Goal: Information Seeking & Learning: Check status

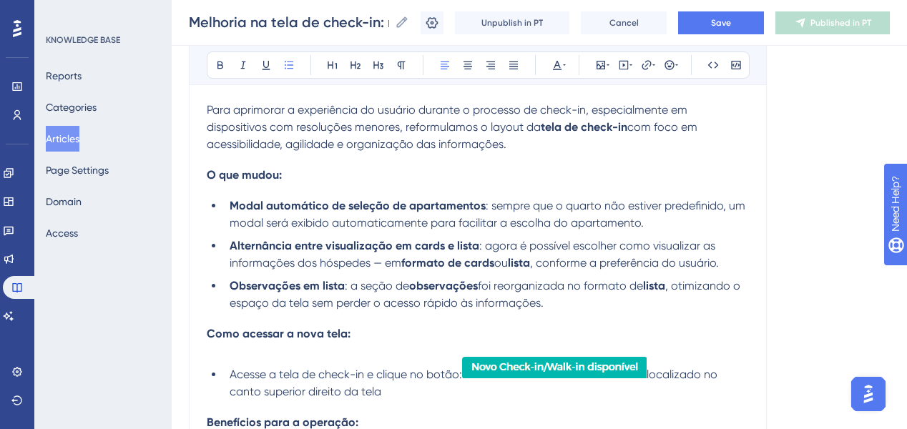
click at [295, 357] on div "Para aprimorar a experiência do usuário durante o processo de check-in, especia…" at bounding box center [478, 348] width 542 height 493
click at [291, 346] on div "Para aprimorar a experiência do usuário durante o processo de check-in, especia…" at bounding box center [478, 348] width 542 height 493
click at [718, 29] on button "Save" at bounding box center [721, 22] width 86 height 23
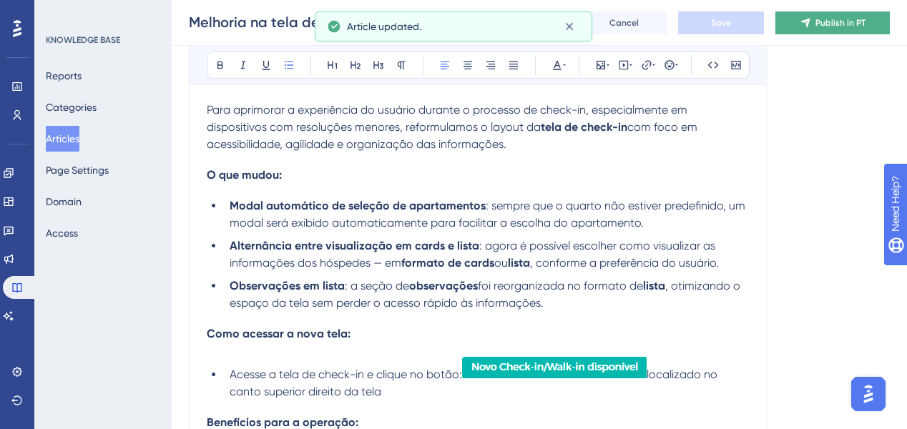
click at [810, 26] on icon at bounding box center [805, 22] width 11 height 11
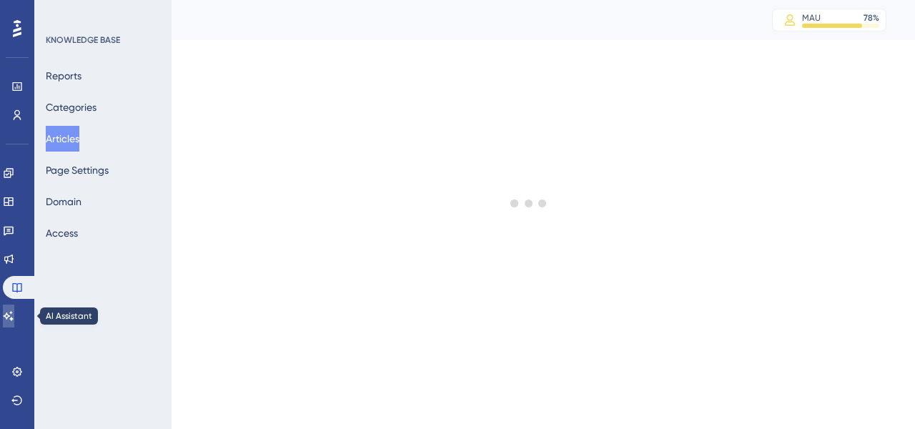
click at [14, 318] on link at bounding box center [8, 316] width 11 height 23
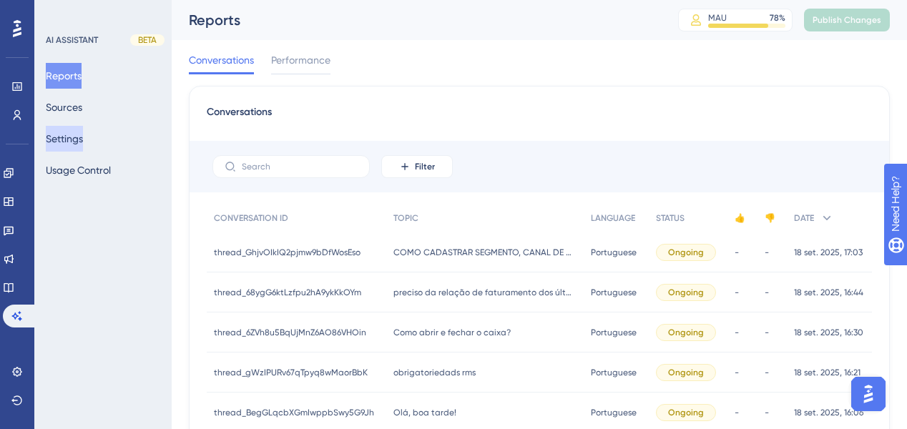
click at [82, 145] on button "Settings" at bounding box center [64, 139] width 37 height 26
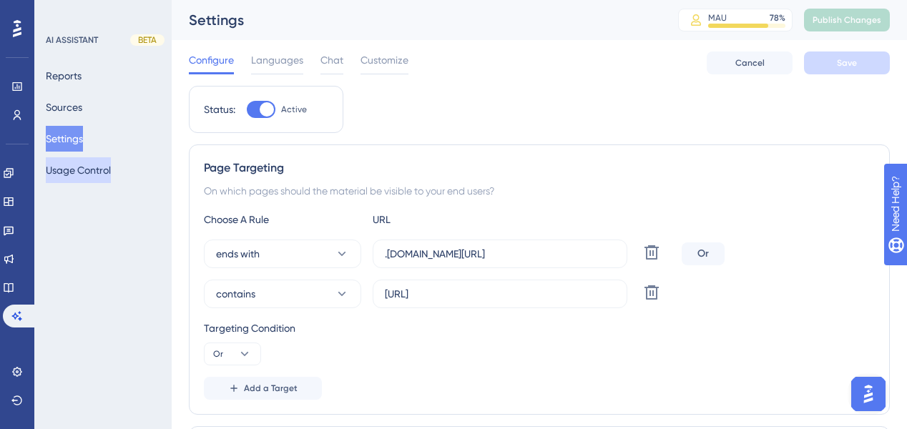
click at [111, 175] on button "Usage Control" at bounding box center [78, 170] width 65 height 26
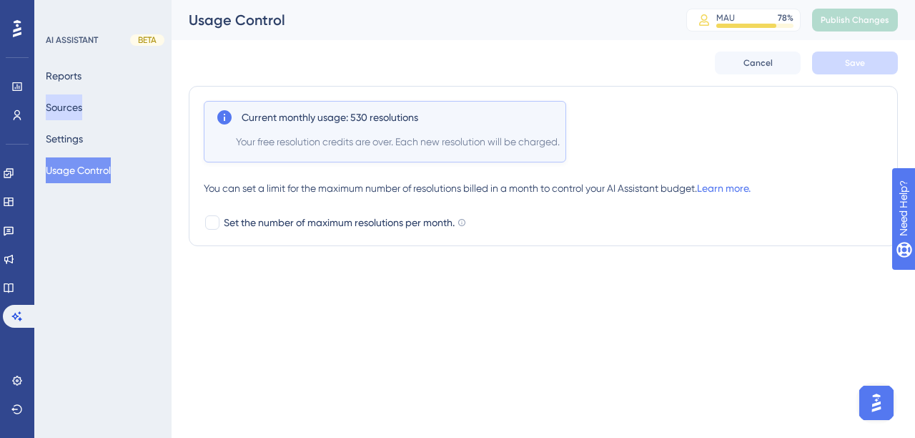
click at [82, 103] on button "Sources" at bounding box center [64, 107] width 36 height 26
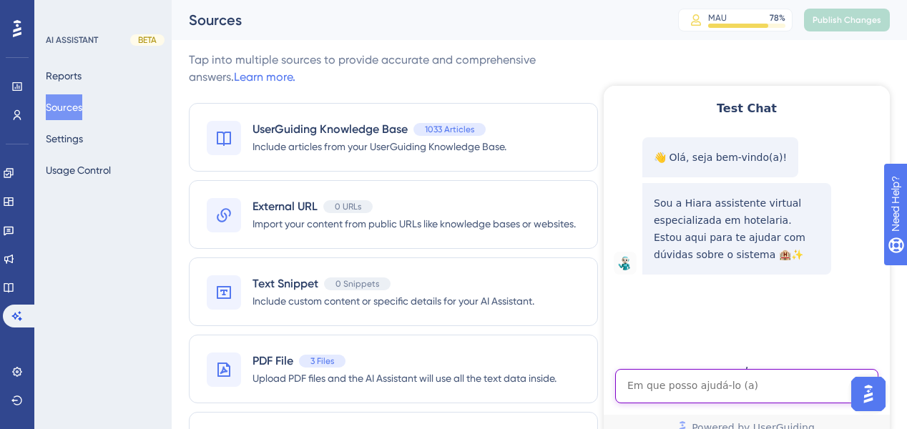
click at [652, 376] on textarea "AI Assistant Text Input" at bounding box center [746, 386] width 263 height 34
paste textarea "quanto tempo mais ou menos as reservas expiradas ficam notificando no front? No…"
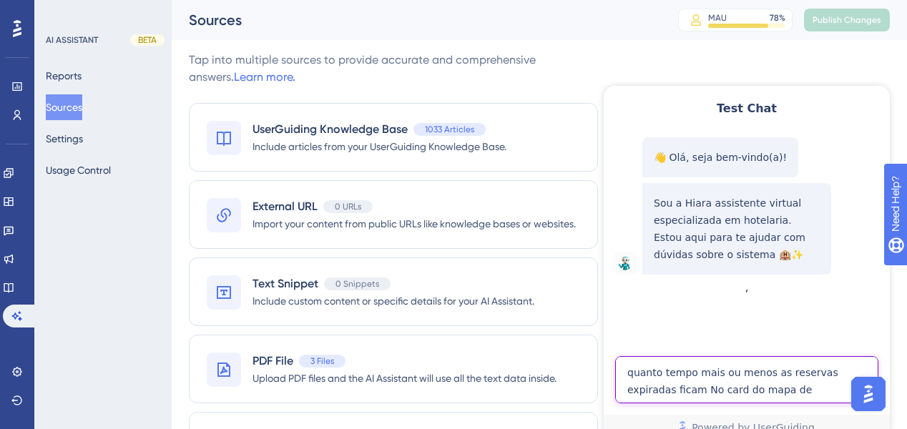
type textarea "quanto tempo mais ou menos as reservas expiradas ficam No card do mapa de reser…"
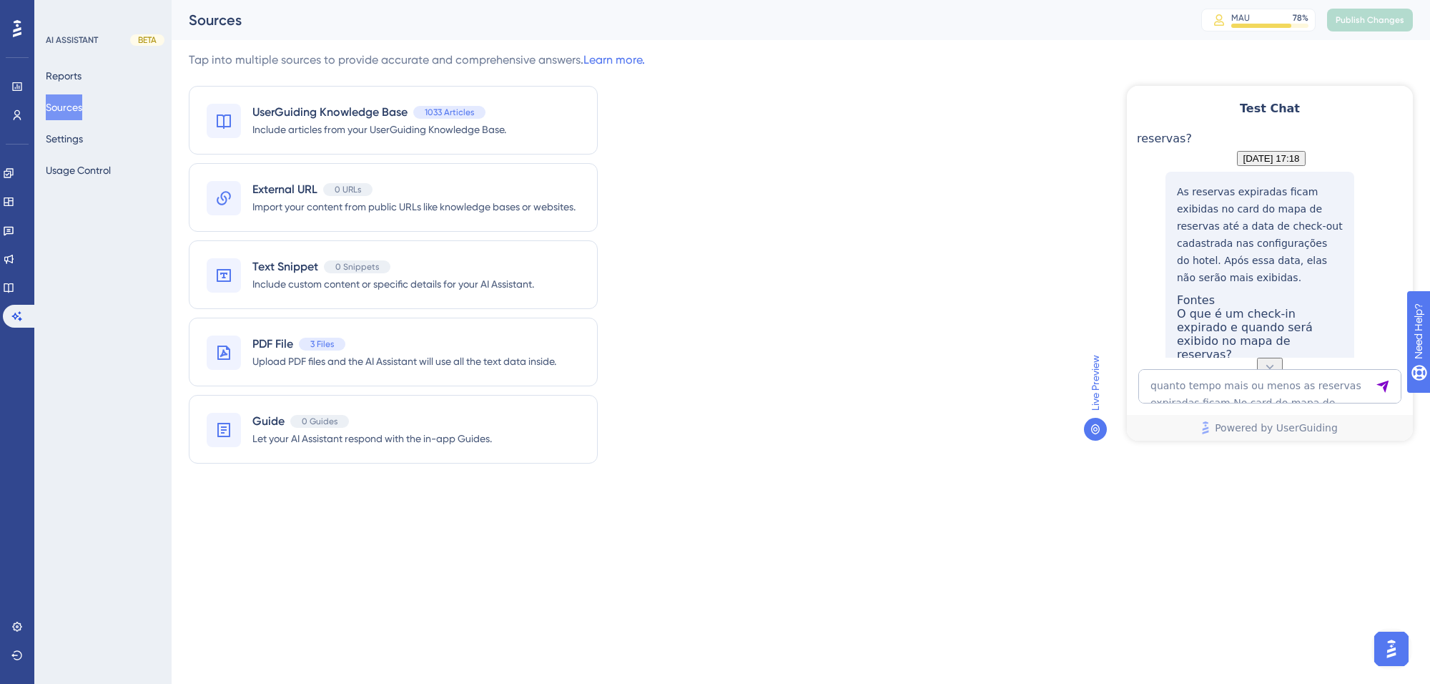
scroll to position [198, 0]
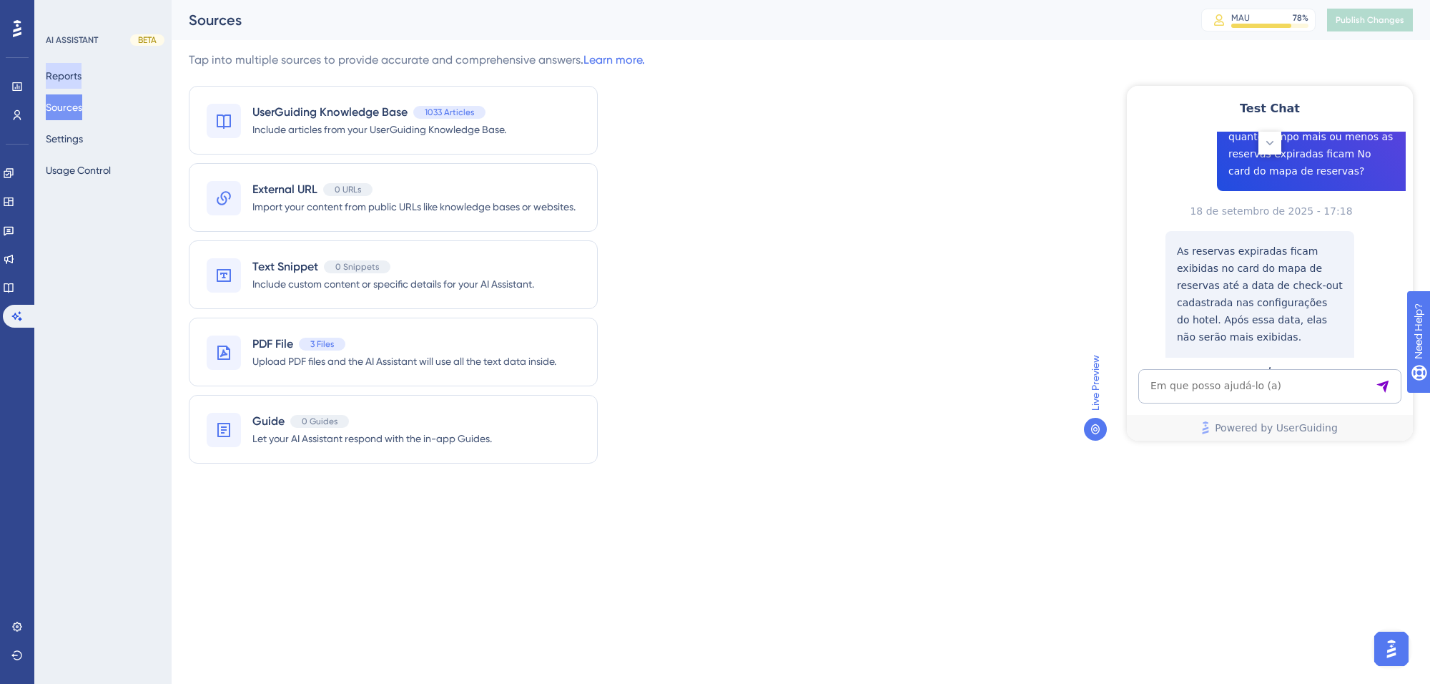
click at [57, 76] on button "Reports" at bounding box center [64, 76] width 36 height 26
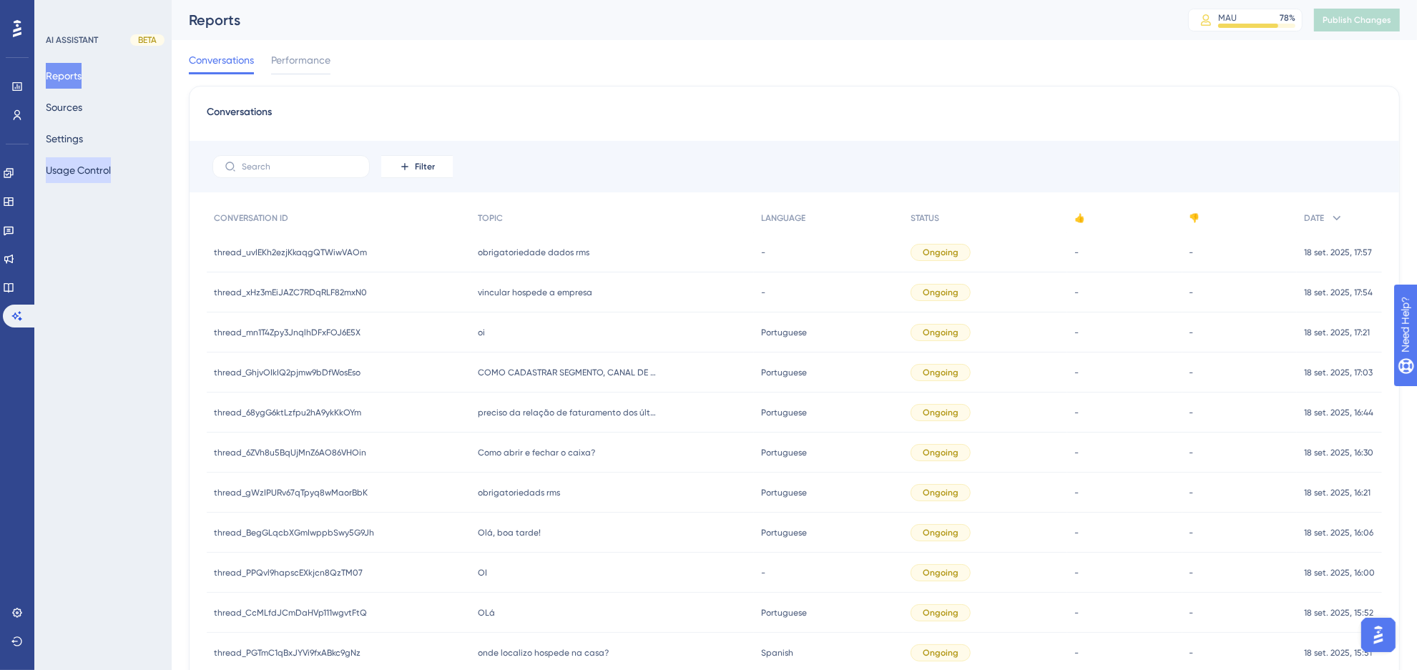
click at [79, 170] on button "Usage Control" at bounding box center [78, 170] width 65 height 26
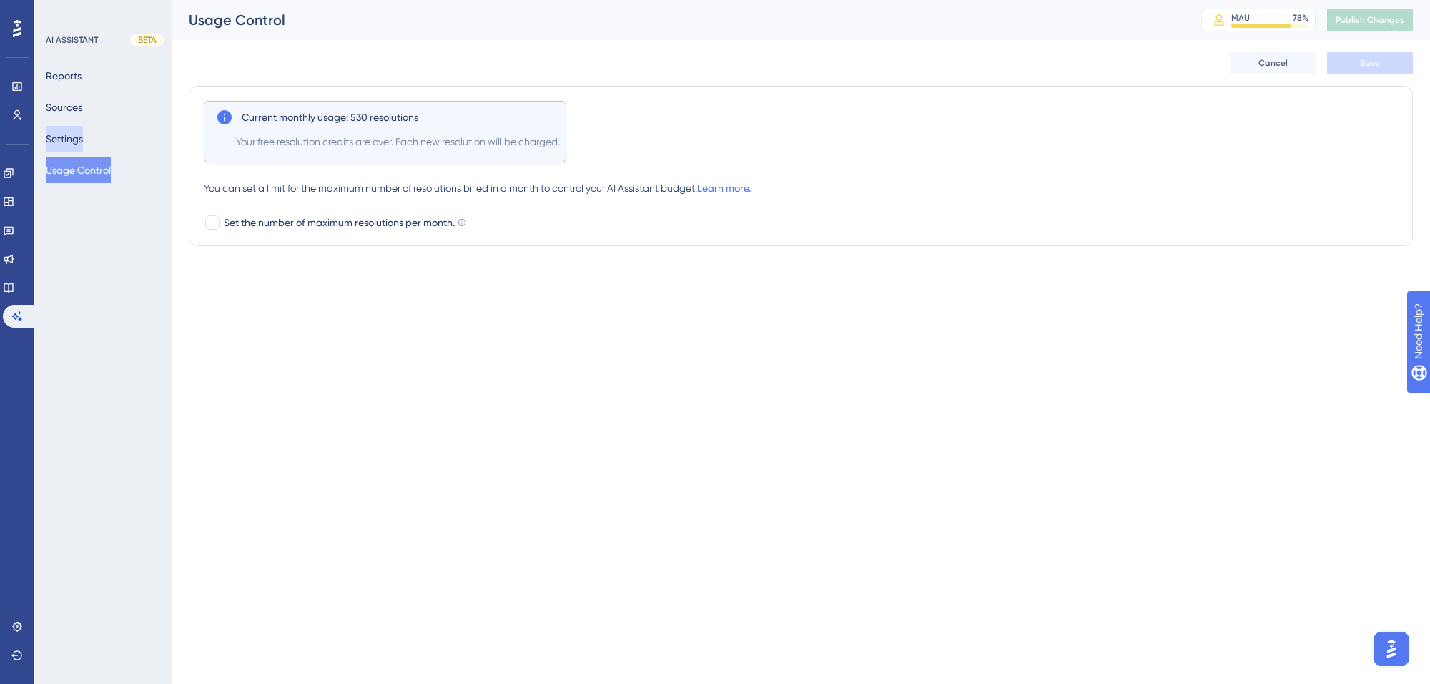
click at [83, 141] on button "Settings" at bounding box center [64, 139] width 37 height 26
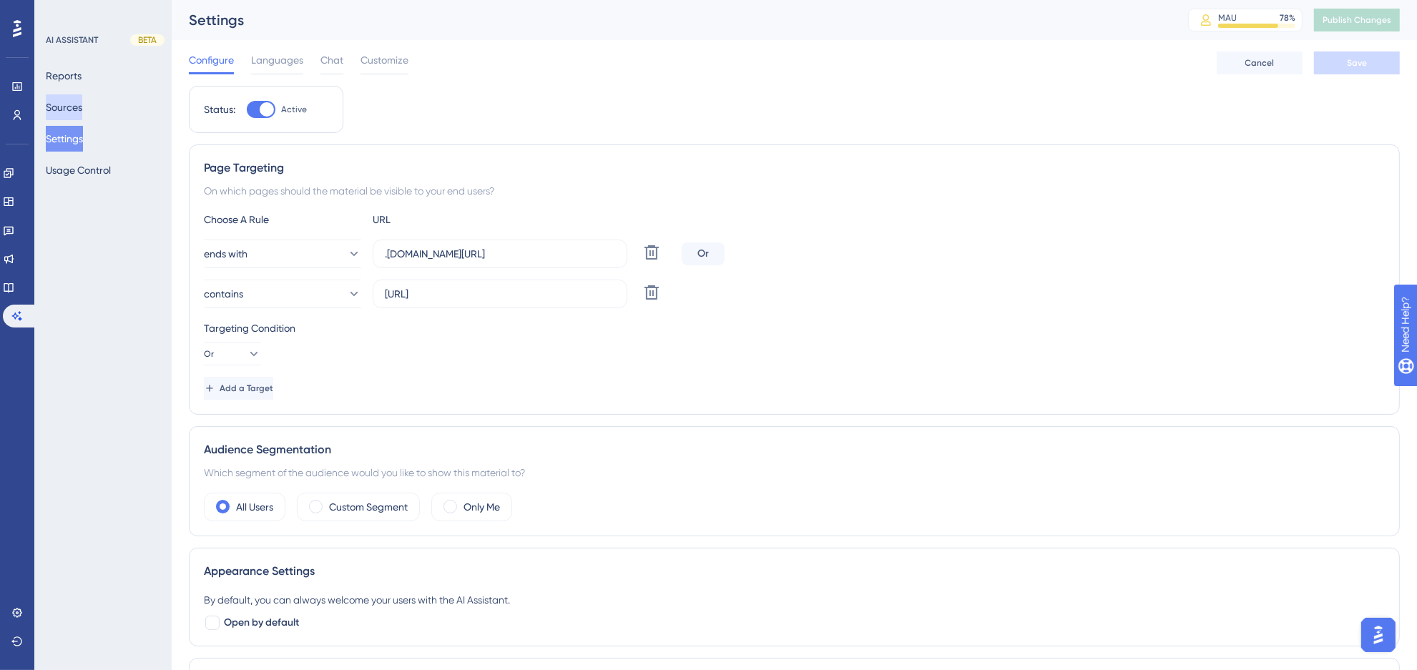
click at [82, 107] on button "Sources" at bounding box center [64, 107] width 36 height 26
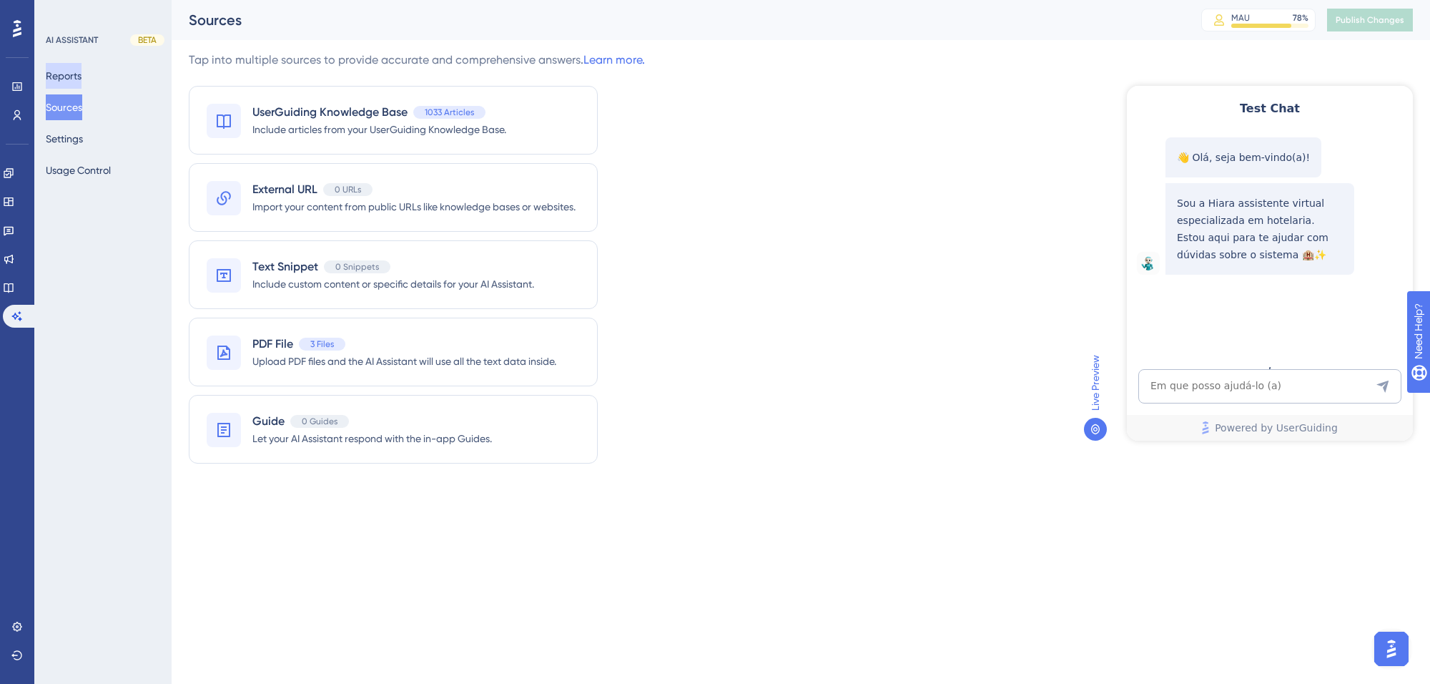
click at [81, 74] on button "Reports" at bounding box center [64, 76] width 36 height 26
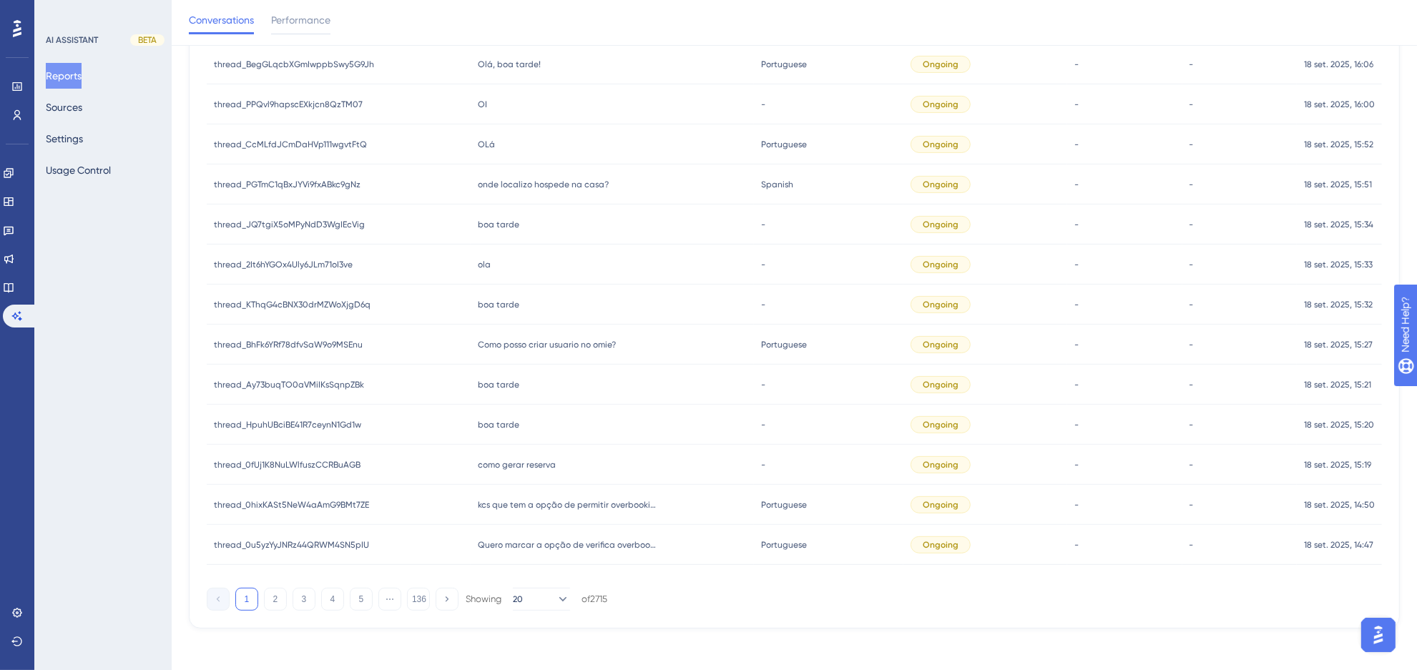
scroll to position [31, 0]
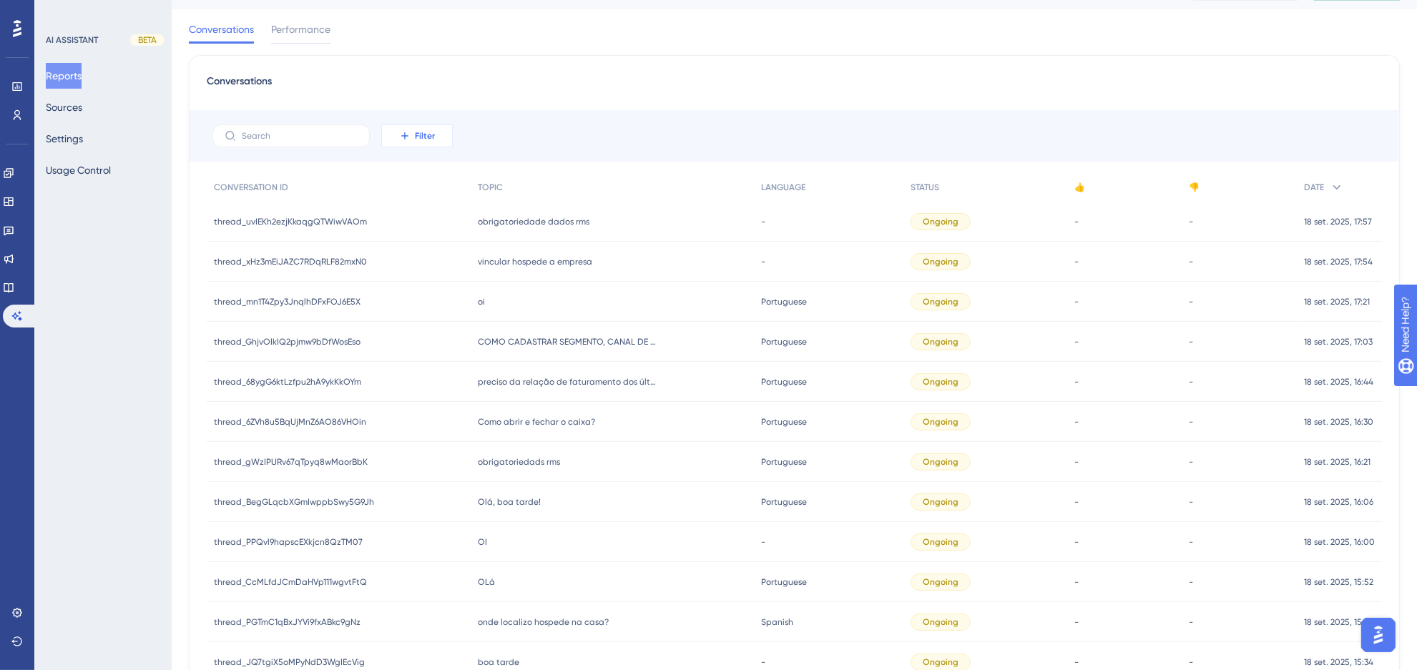
click at [430, 129] on button "Filter" at bounding box center [417, 135] width 72 height 23
click at [437, 353] on span "Date Created" at bounding box center [431, 348] width 59 height 17
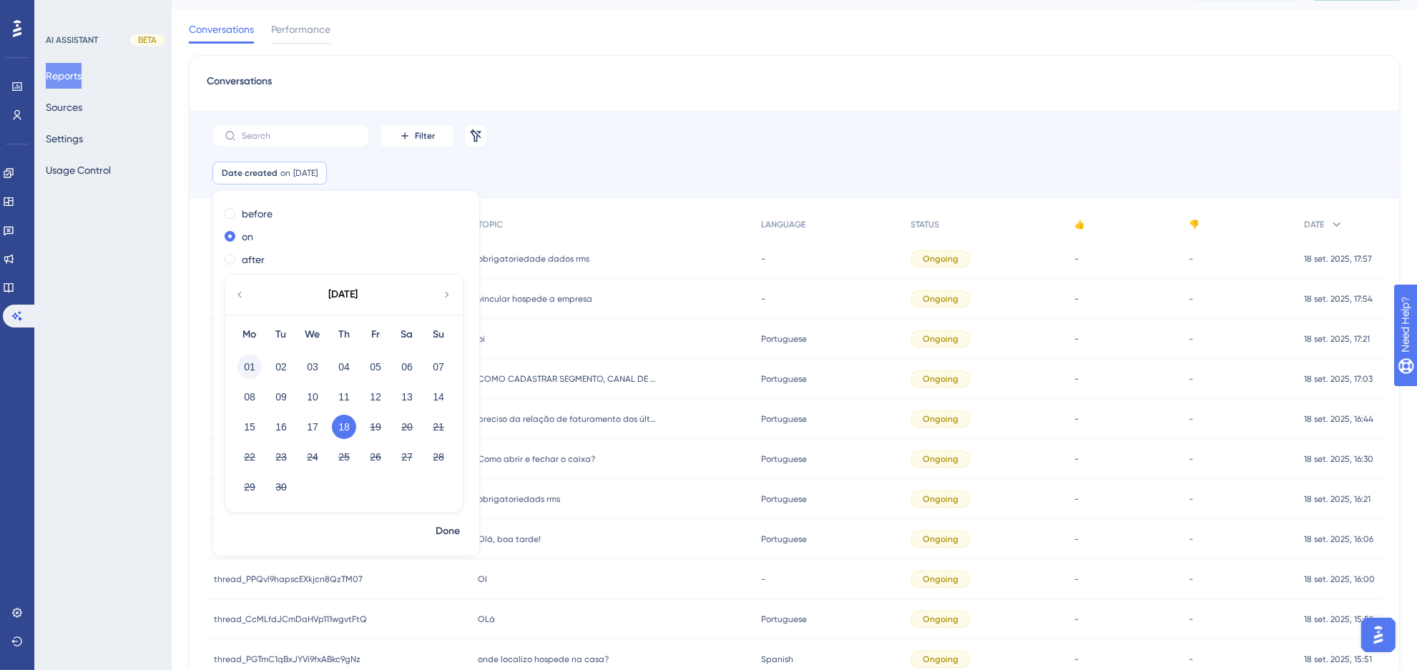
click at [255, 363] on button "01" at bounding box center [249, 367] width 24 height 24
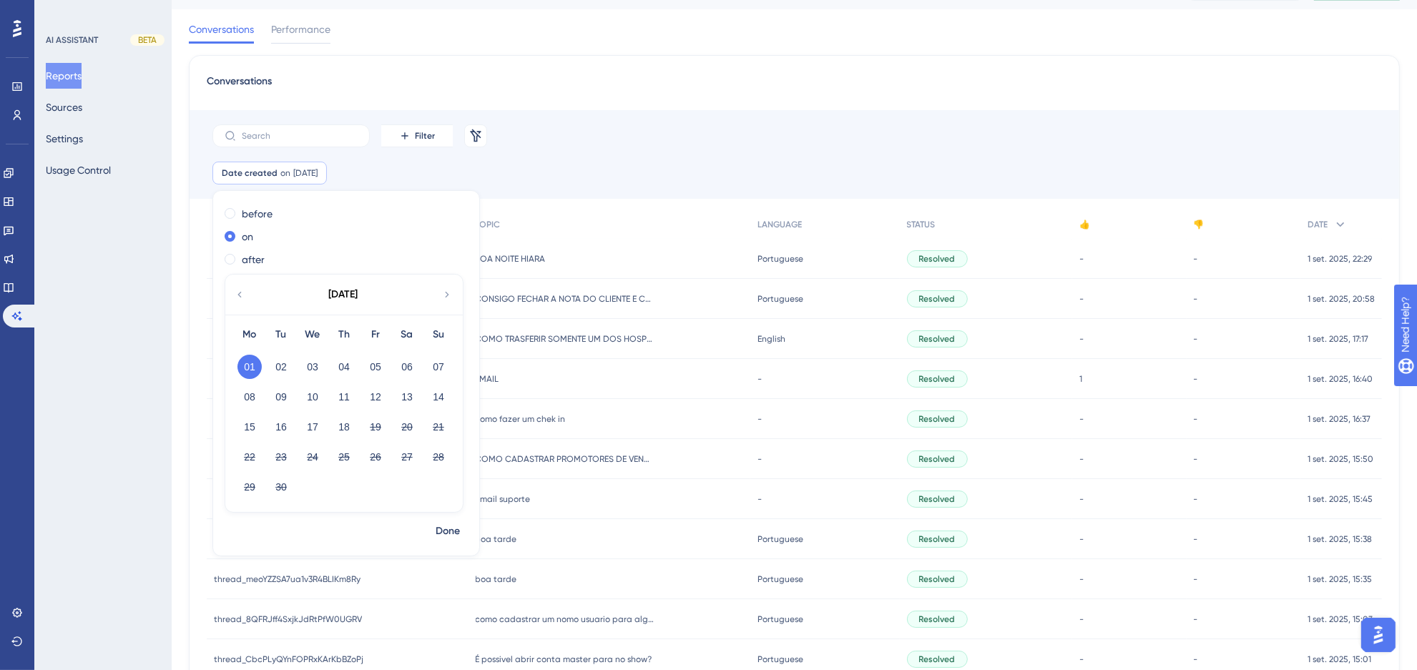
click at [234, 298] on icon at bounding box center [239, 294] width 11 height 13
click at [443, 488] on button "31" at bounding box center [438, 487] width 24 height 24
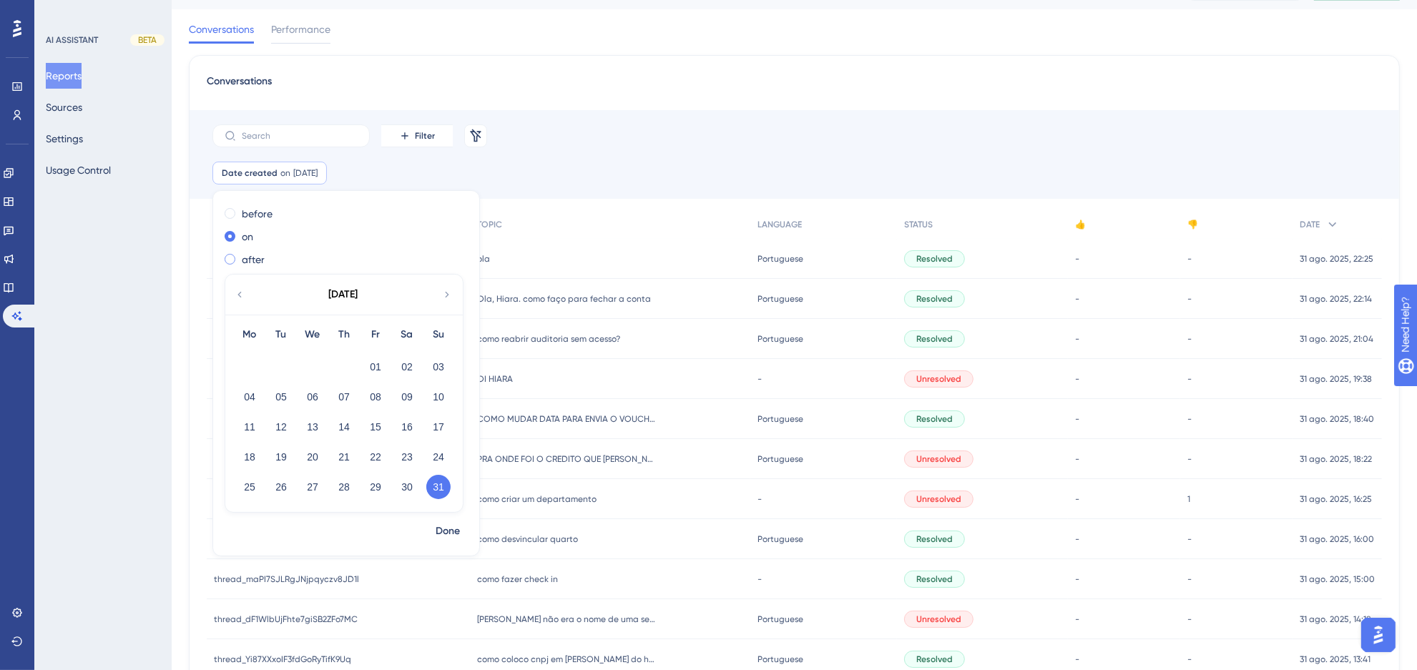
click at [258, 259] on label "after" at bounding box center [253, 259] width 23 height 17
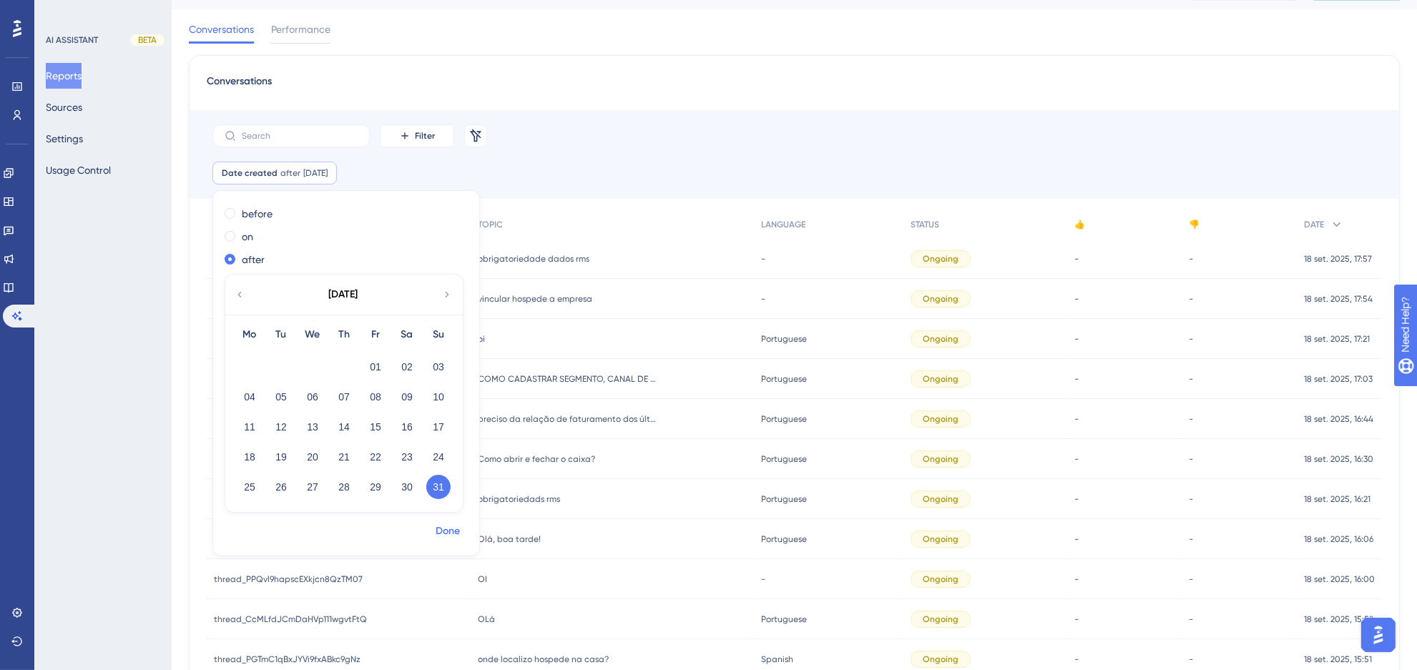
click at [451, 529] on span "Done" at bounding box center [448, 531] width 24 height 17
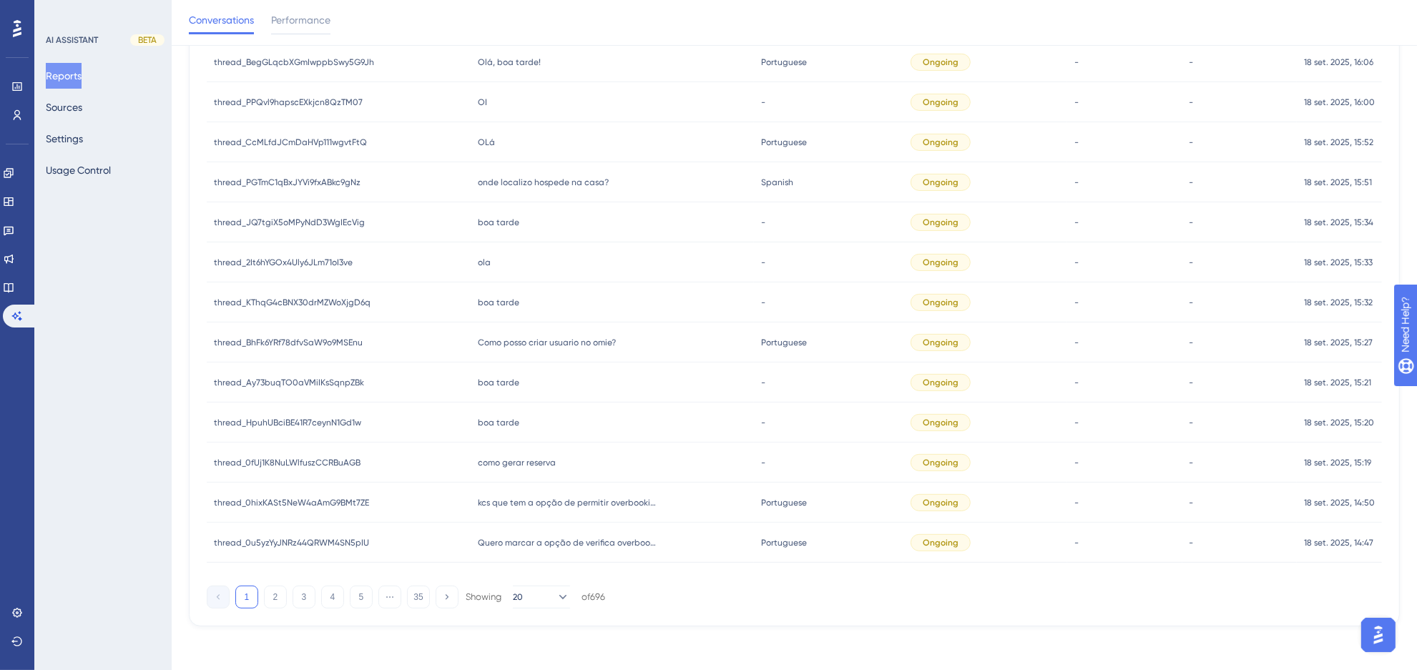
scroll to position [516, 0]
drag, startPoint x: 594, startPoint y: 591, endPoint x: 610, endPoint y: 594, distance: 16.6
click at [610, 594] on div "1 2 3 4 5 ⋯ 35 Showing 20 of 696" at bounding box center [794, 592] width 1175 height 29
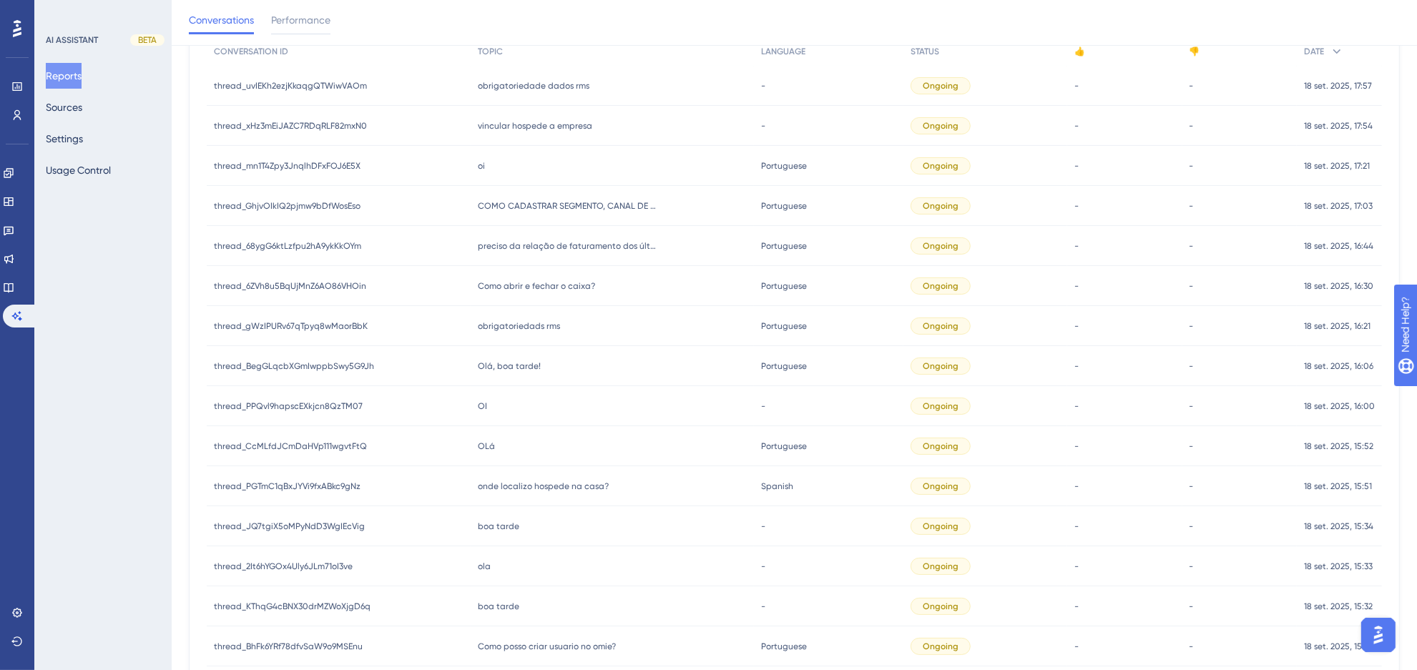
scroll to position [158, 0]
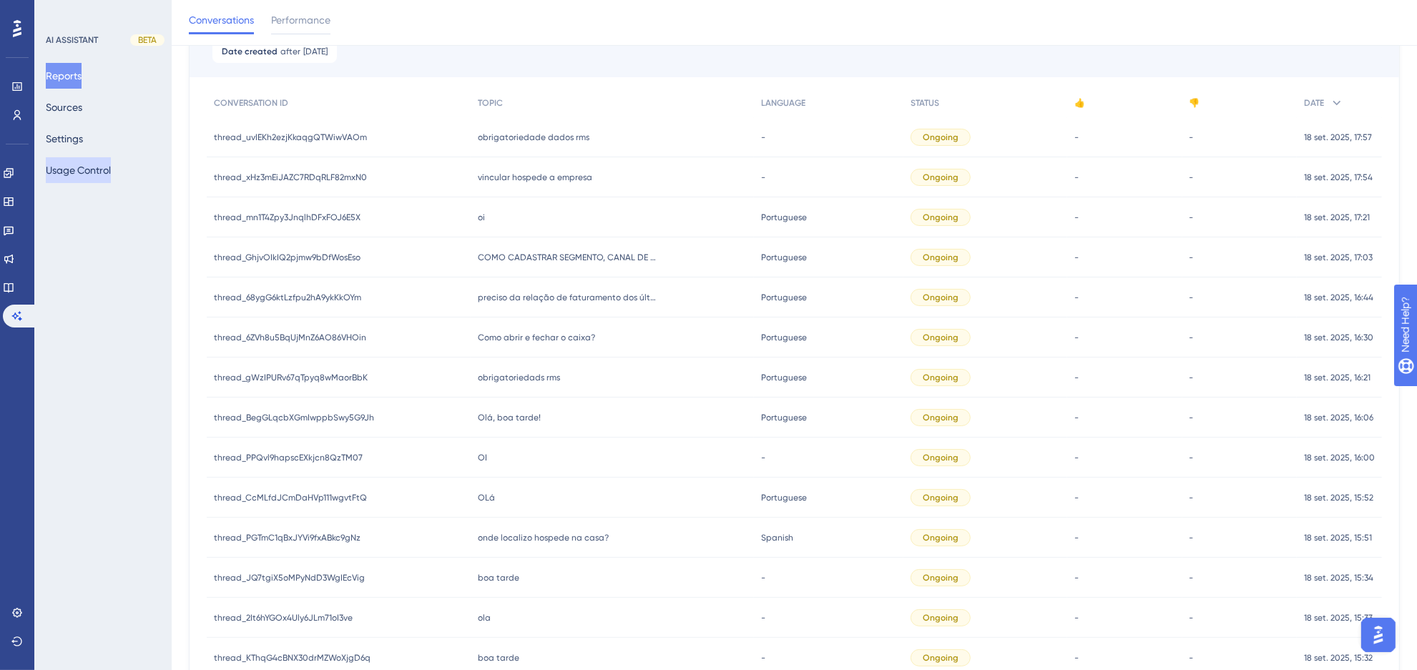
click at [108, 176] on button "Usage Control" at bounding box center [78, 170] width 65 height 26
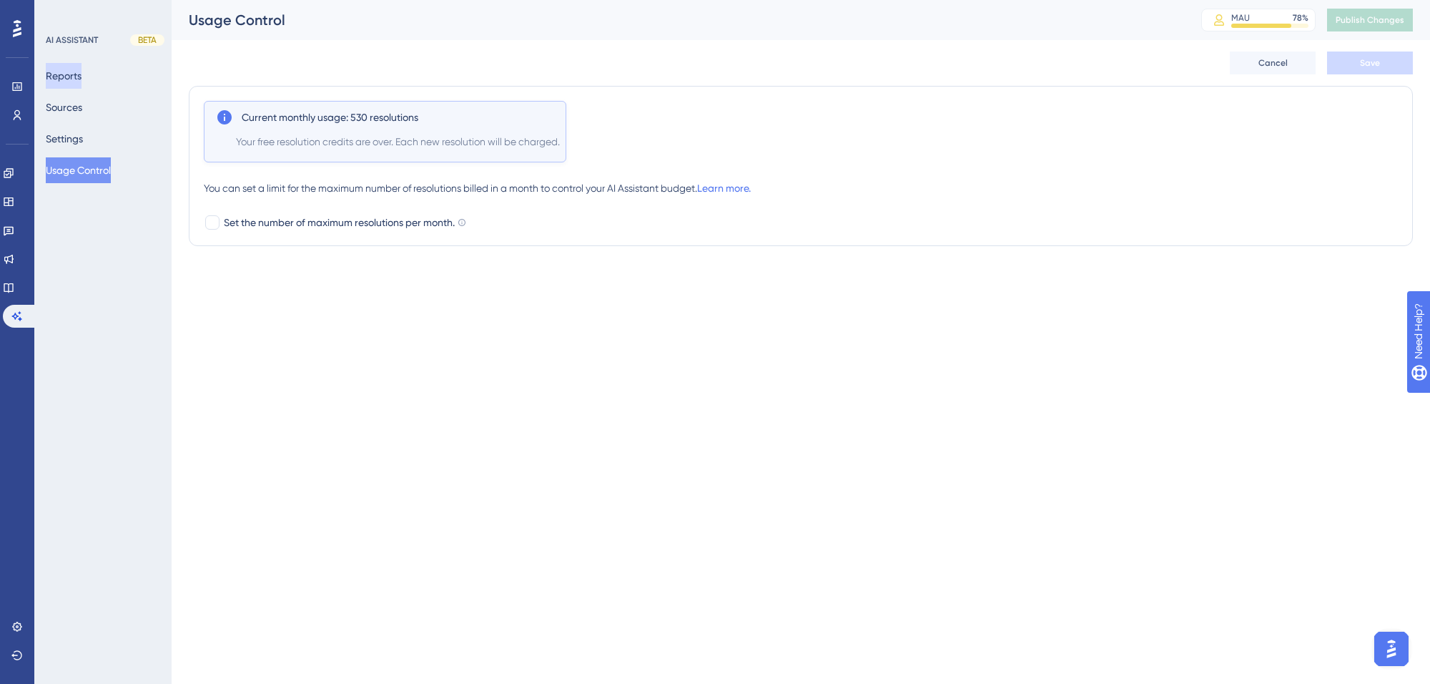
click at [82, 73] on button "Reports" at bounding box center [64, 76] width 36 height 26
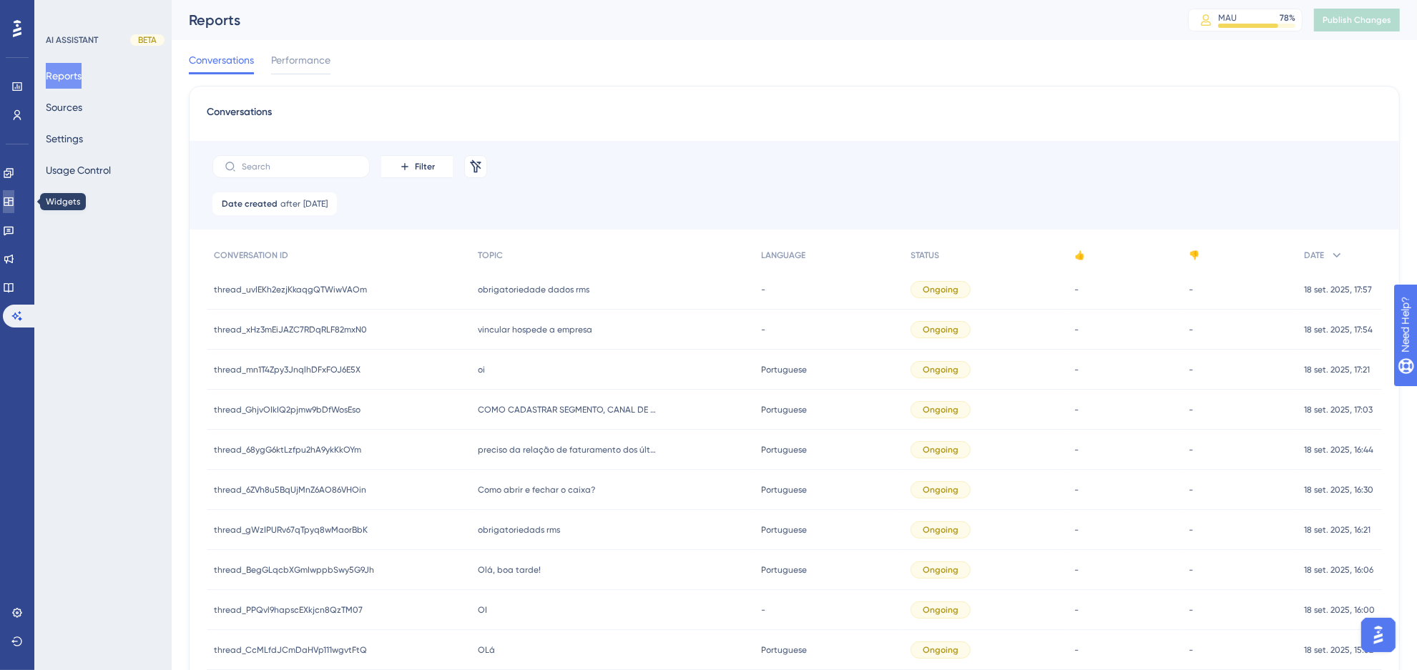
click at [9, 202] on link at bounding box center [8, 201] width 11 height 23
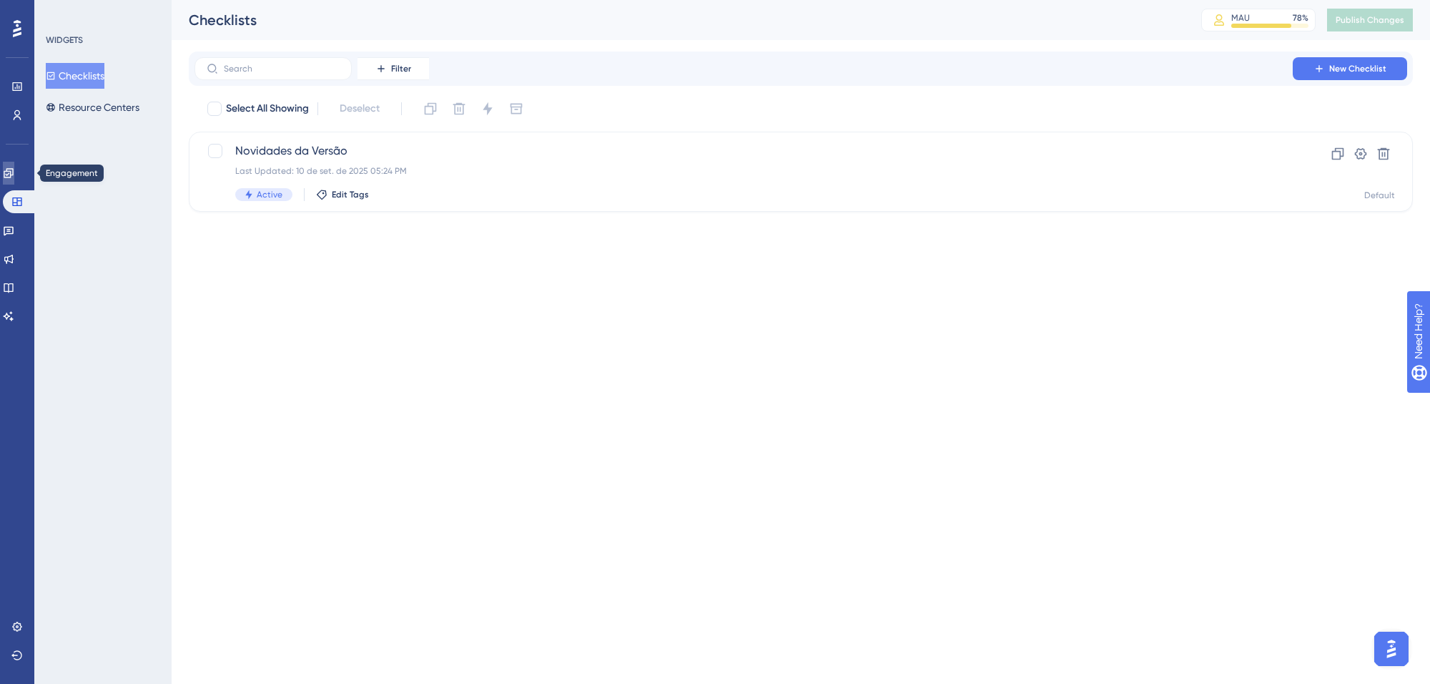
click at [13, 184] on link at bounding box center [8, 173] width 11 height 23
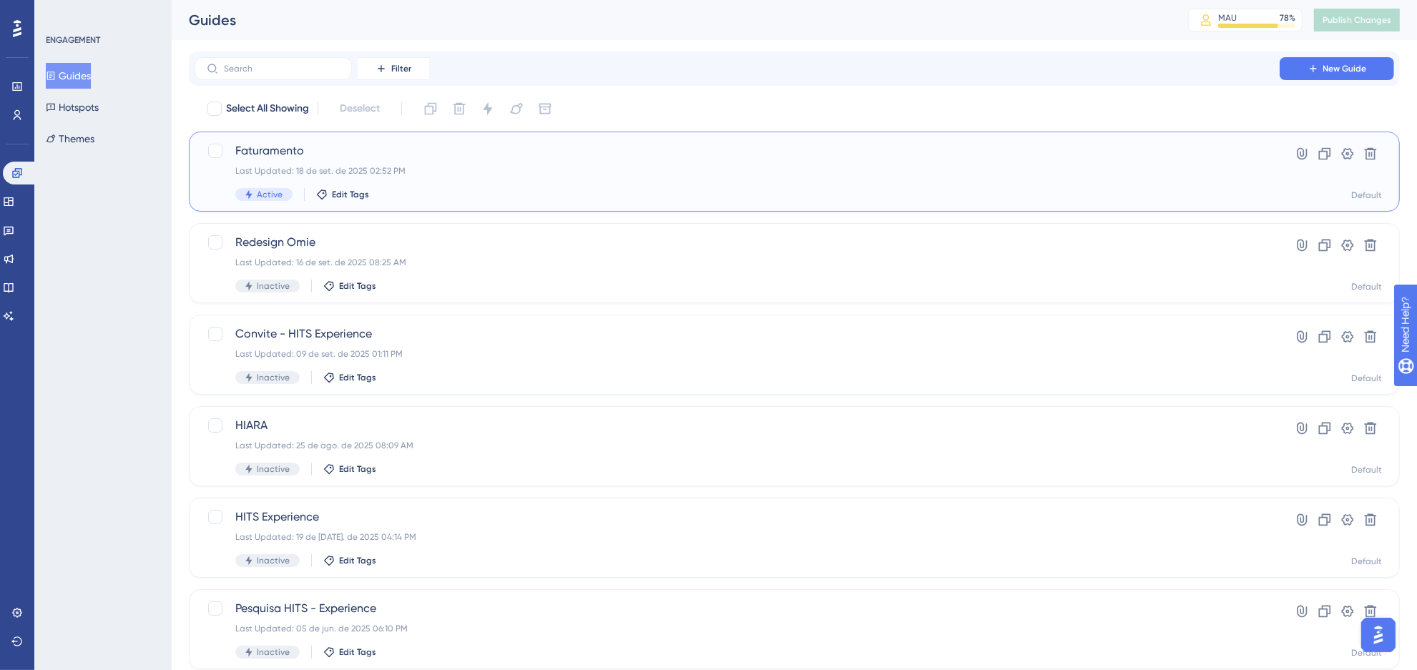
drag, startPoint x: 375, startPoint y: 152, endPoint x: 572, endPoint y: 151, distance: 196.7
click at [572, 151] on span "Faturamento" at bounding box center [736, 150] width 1003 height 17
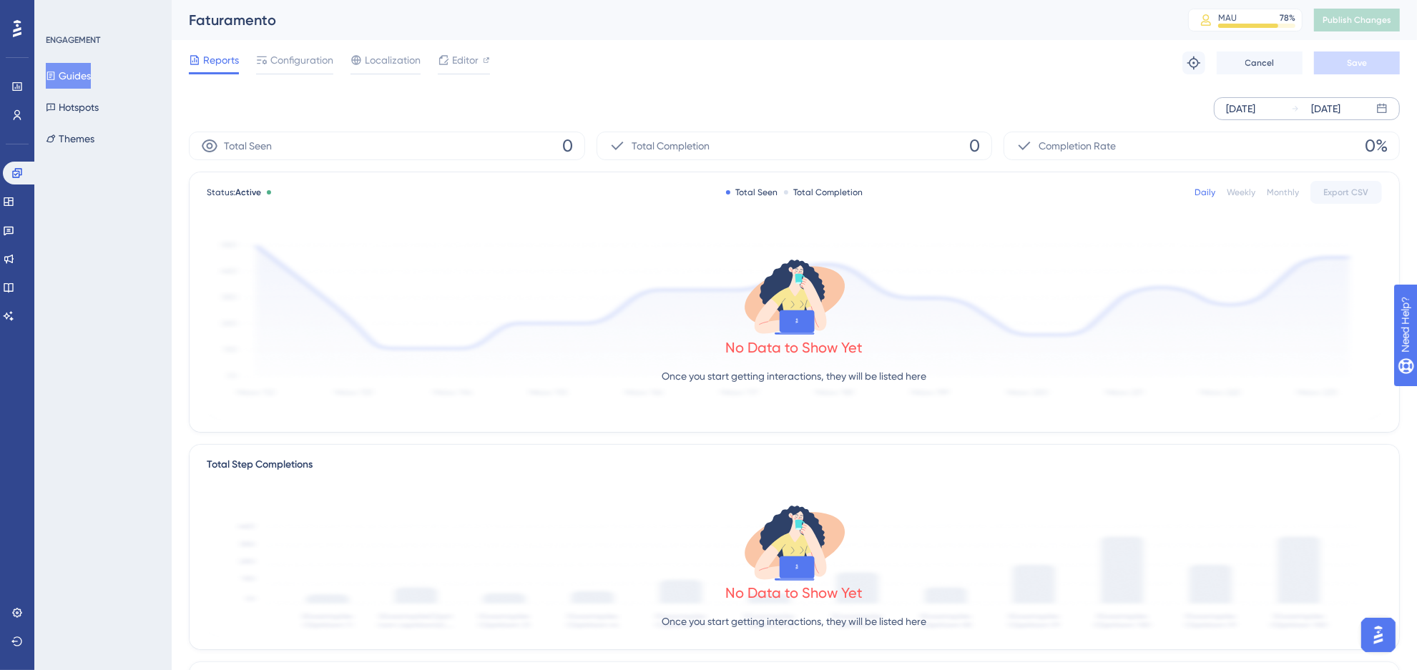
click at [1382, 114] on div "[DATE] [DATE]" at bounding box center [1307, 108] width 186 height 23
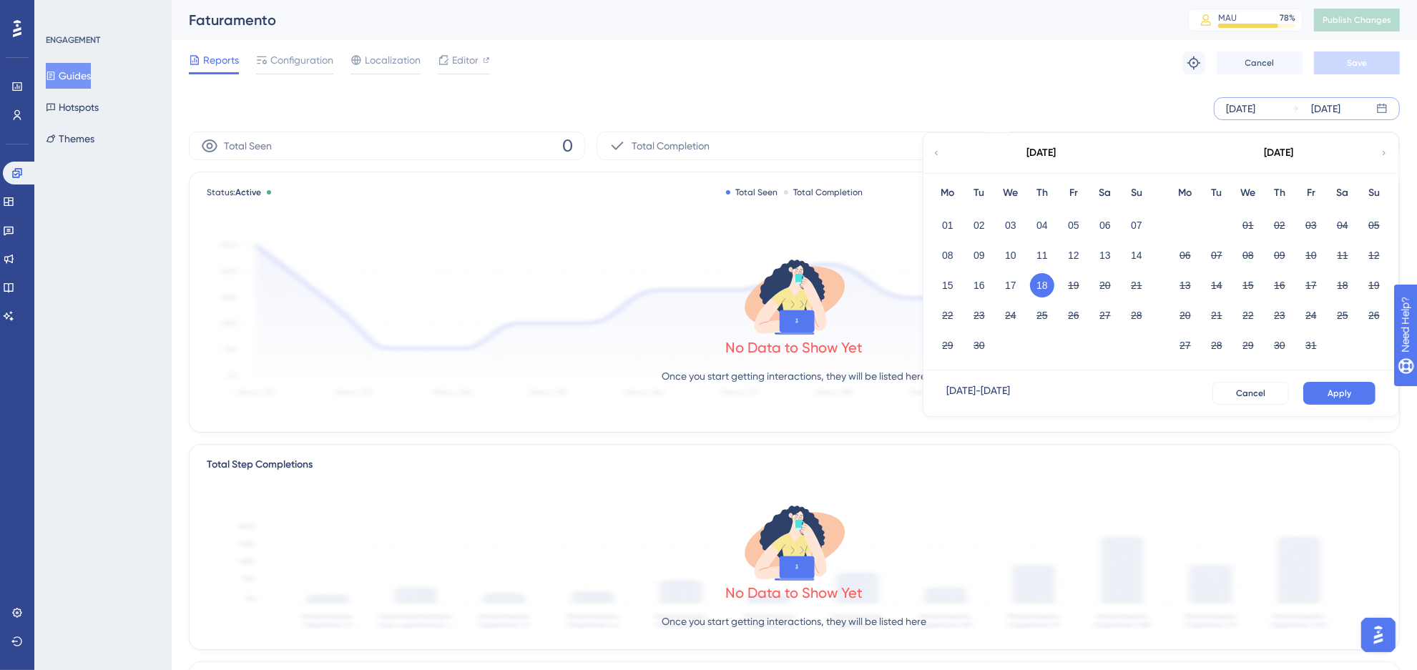
click at [1050, 286] on button "18" at bounding box center [1042, 285] width 24 height 24
click at [1327, 391] on button "Apply" at bounding box center [1339, 393] width 72 height 23
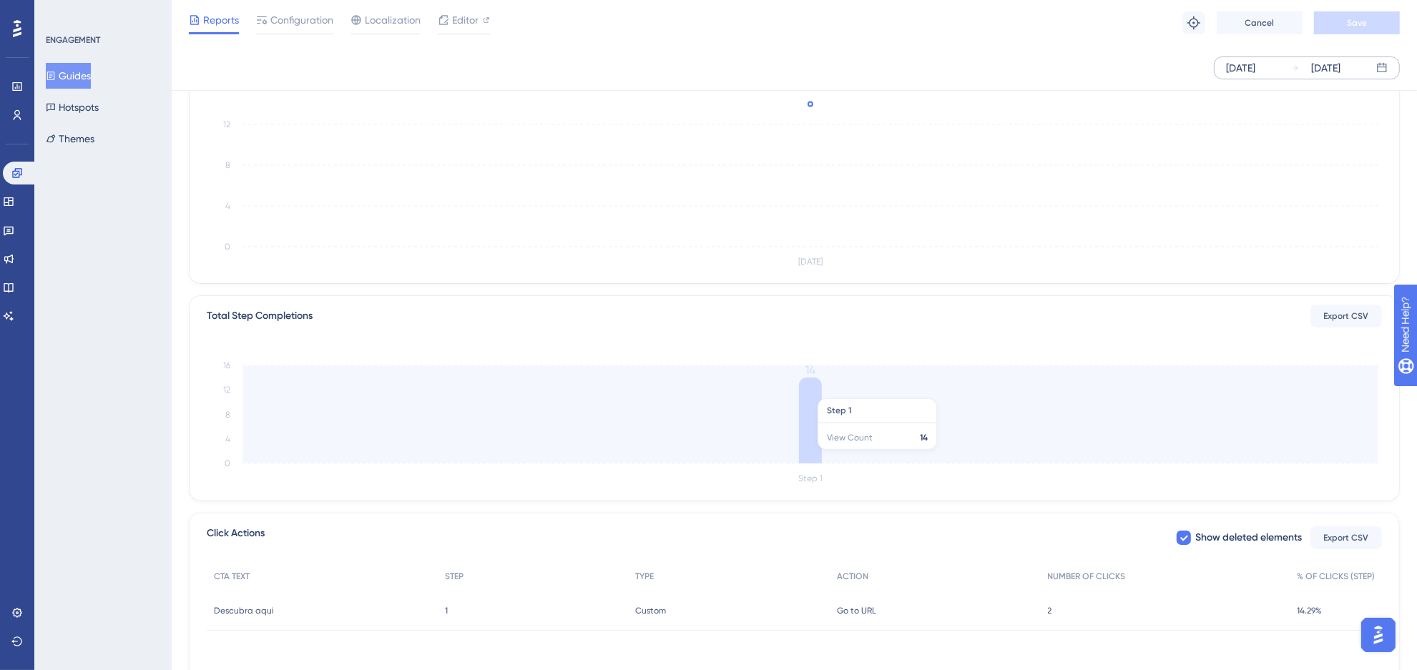
scroll to position [236, 0]
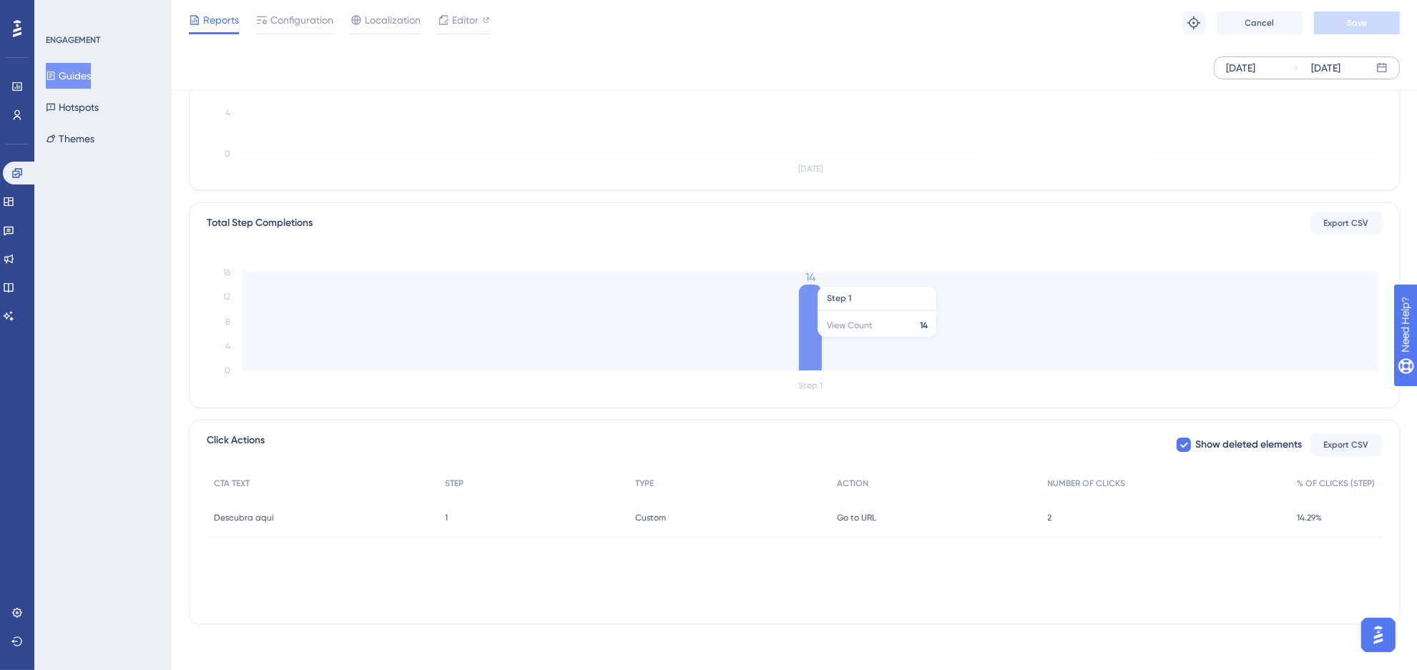
click at [810, 345] on icon at bounding box center [810, 328] width 23 height 86
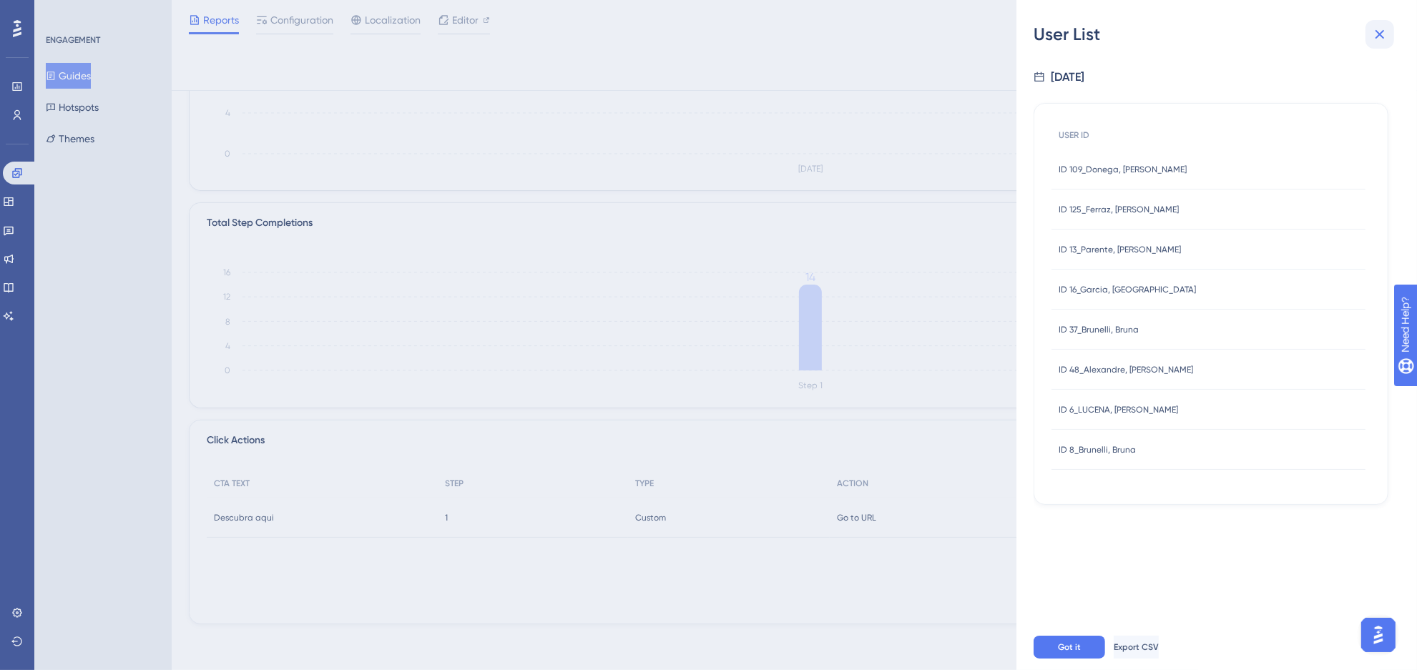
click at [1375, 40] on icon at bounding box center [1379, 34] width 17 height 17
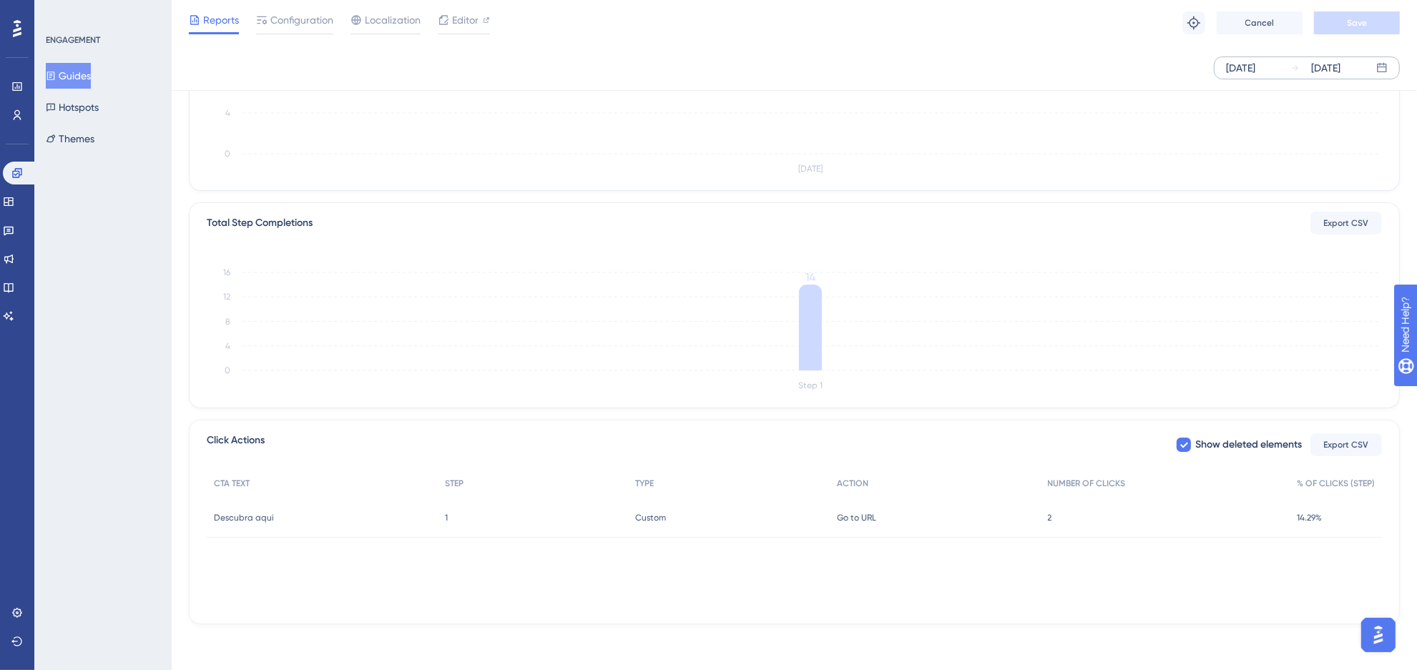
click at [1064, 520] on div "2 2" at bounding box center [1165, 518] width 249 height 40
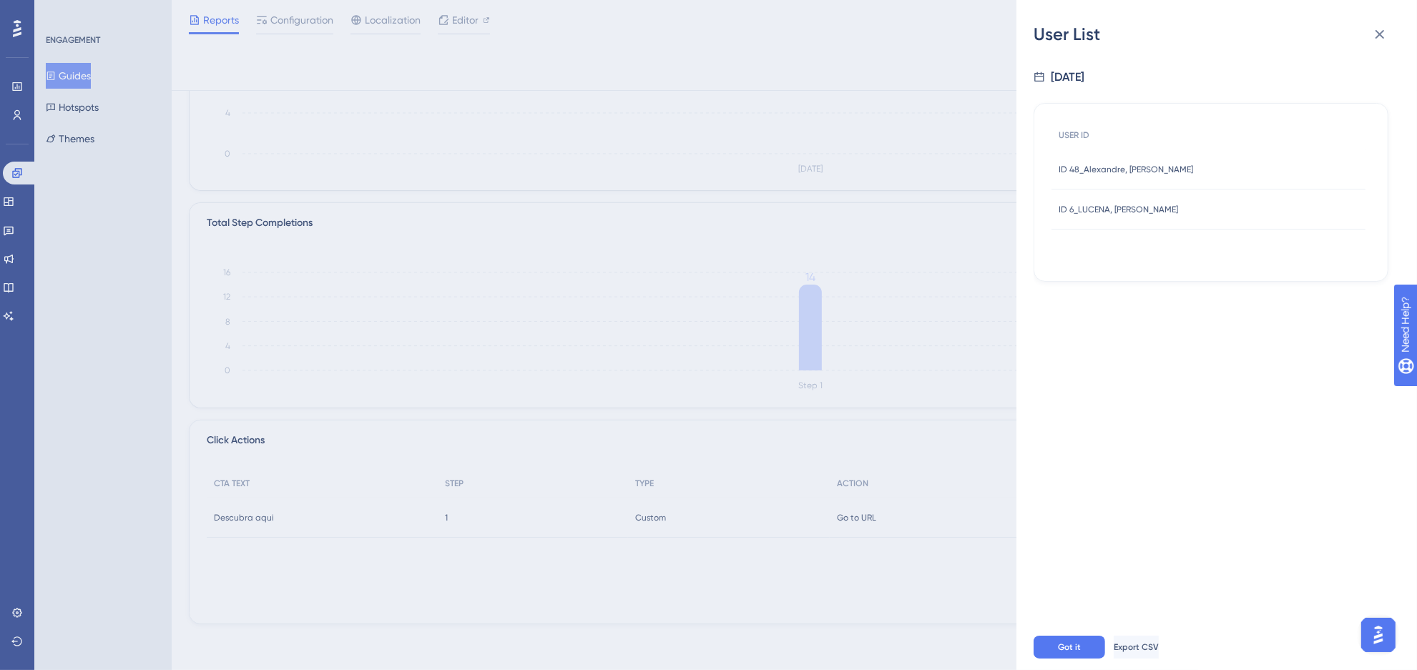
click at [1134, 212] on span "ID 6_LUCENA, [PERSON_NAME]" at bounding box center [1117, 209] width 119 height 11
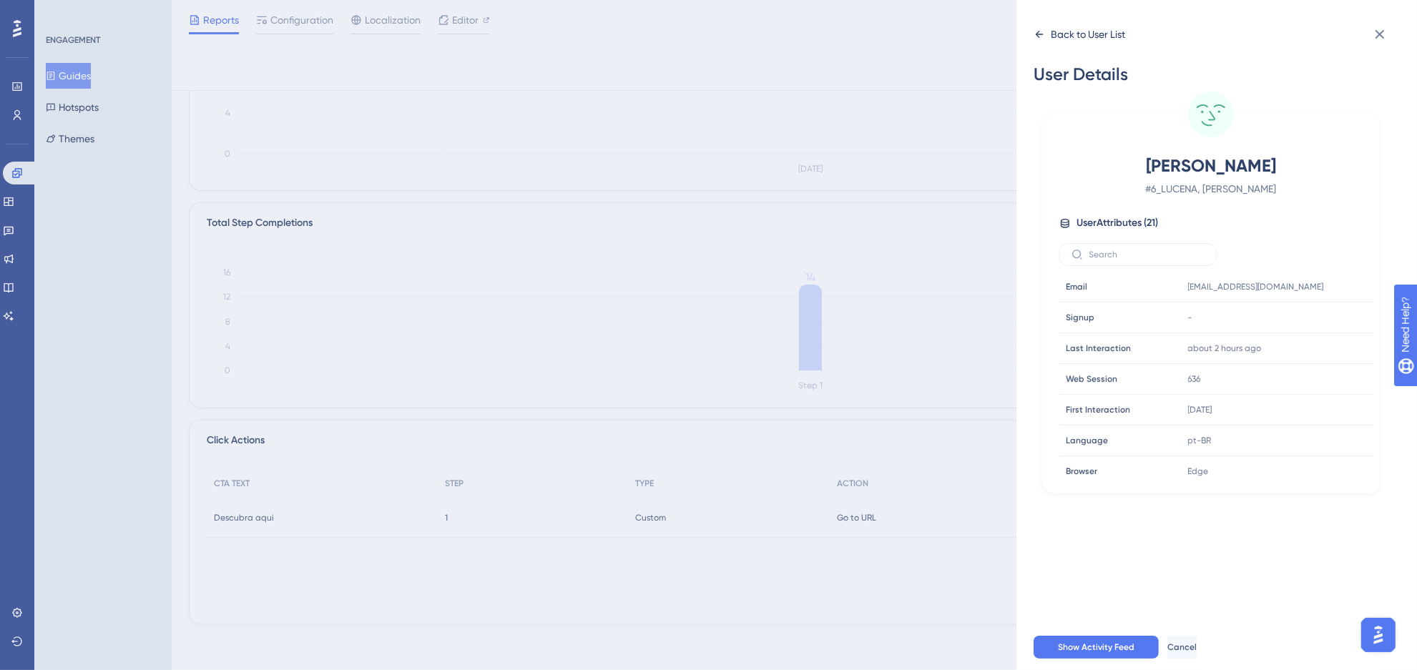
click at [1056, 30] on div "Back to User List" at bounding box center [1088, 34] width 74 height 17
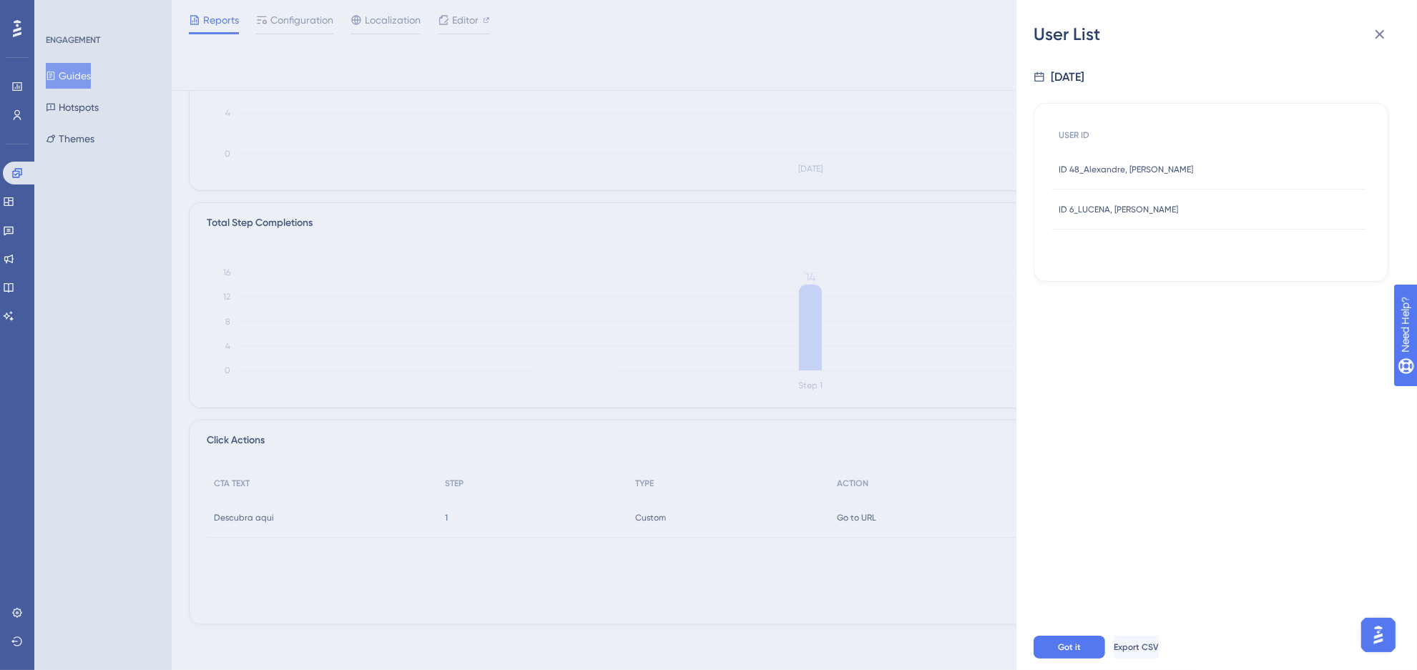
click at [1130, 172] on span "ID 48_Alexandre, [PERSON_NAME]" at bounding box center [1125, 169] width 134 height 11
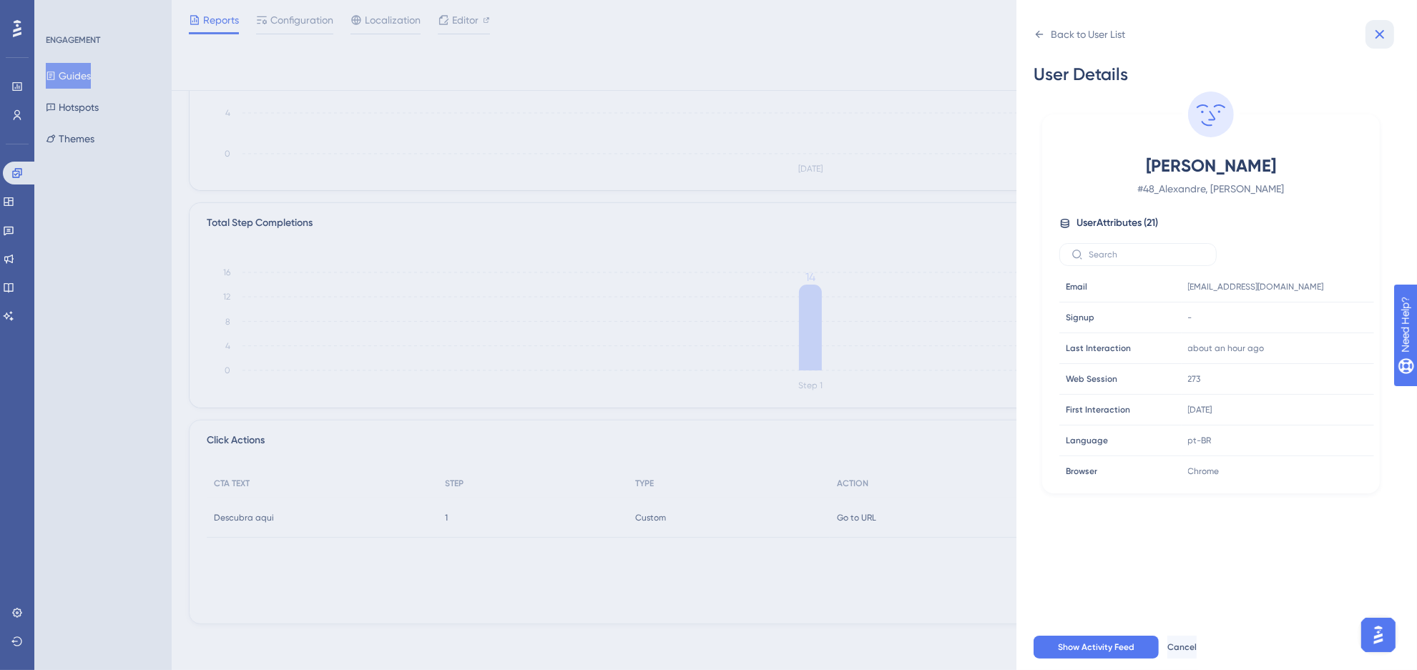
click at [1371, 44] on button at bounding box center [1379, 34] width 29 height 29
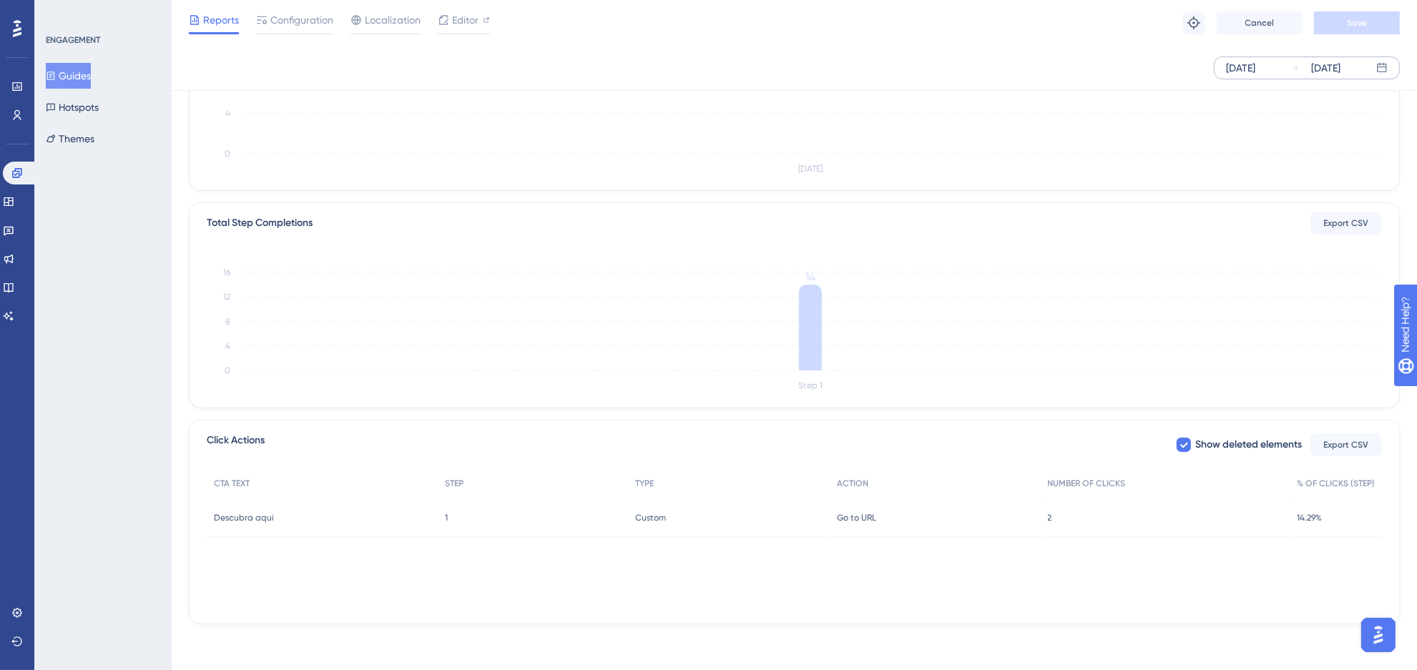
click at [1373, 69] on div "[DATE] [DATE]" at bounding box center [1307, 68] width 186 height 23
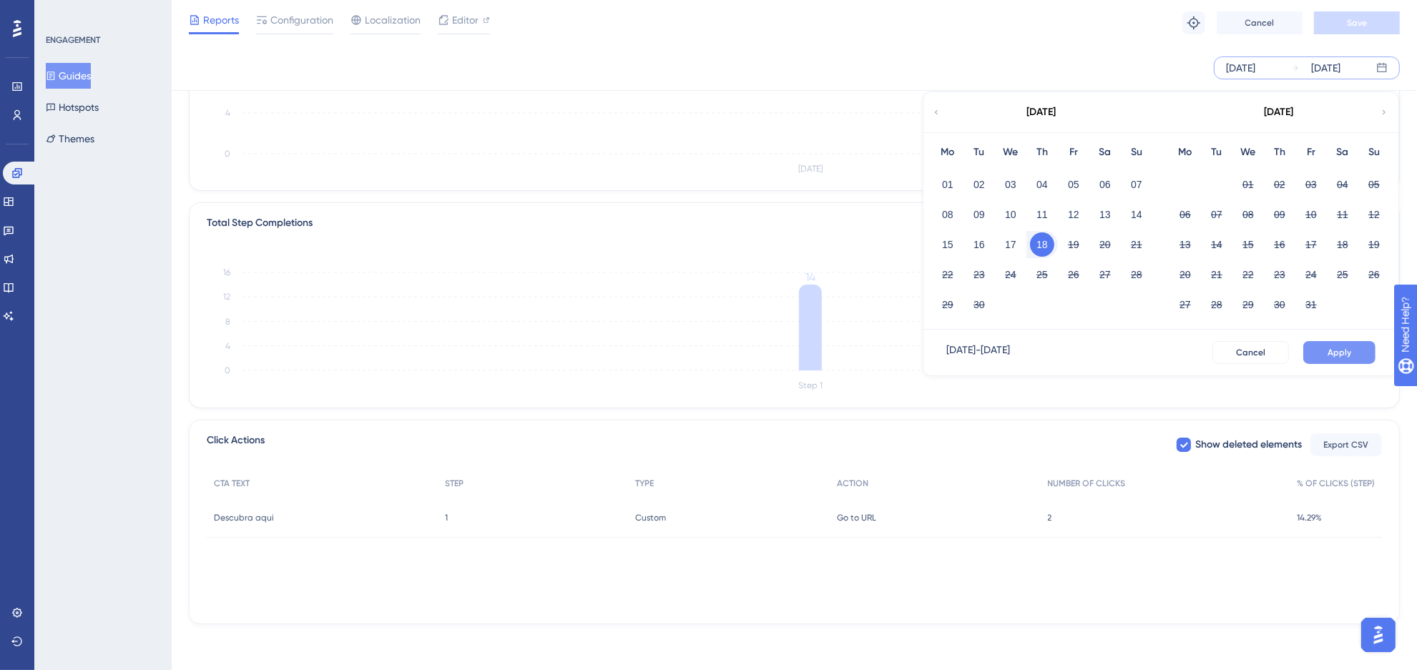
click at [1353, 345] on button "Apply" at bounding box center [1339, 352] width 72 height 23
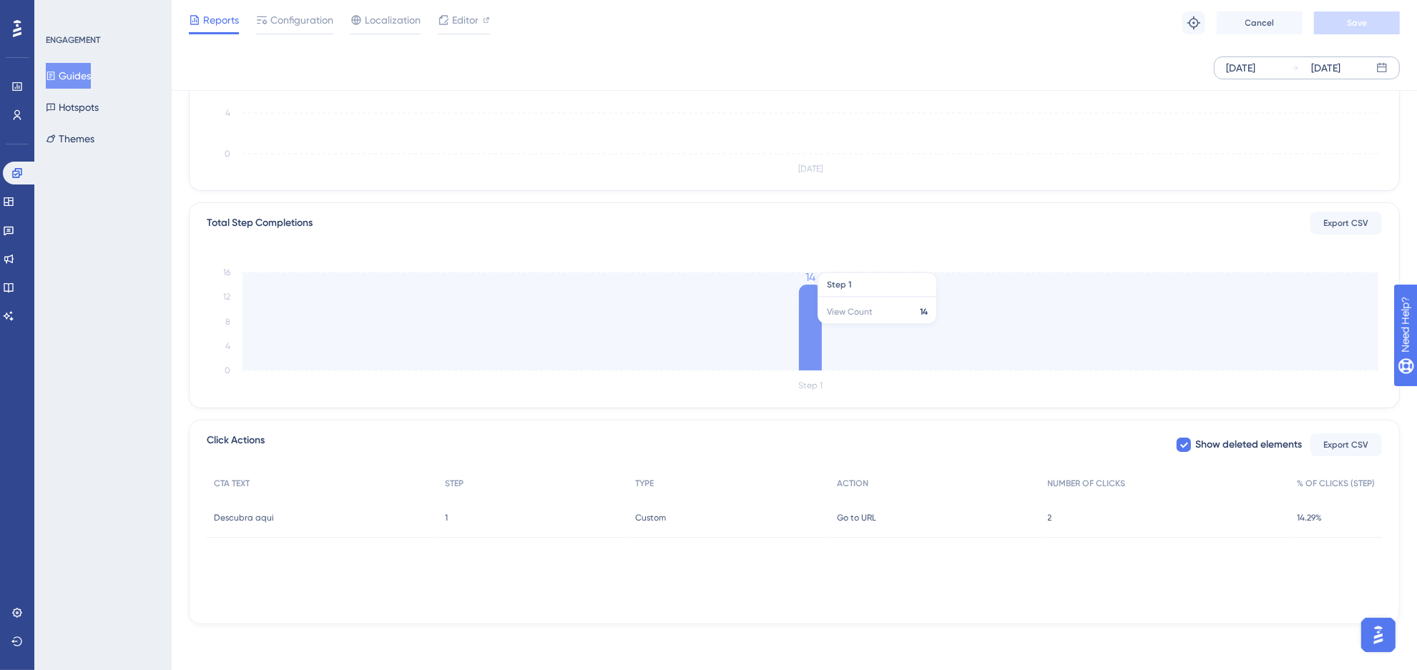
click at [814, 330] on icon at bounding box center [810, 328] width 23 height 86
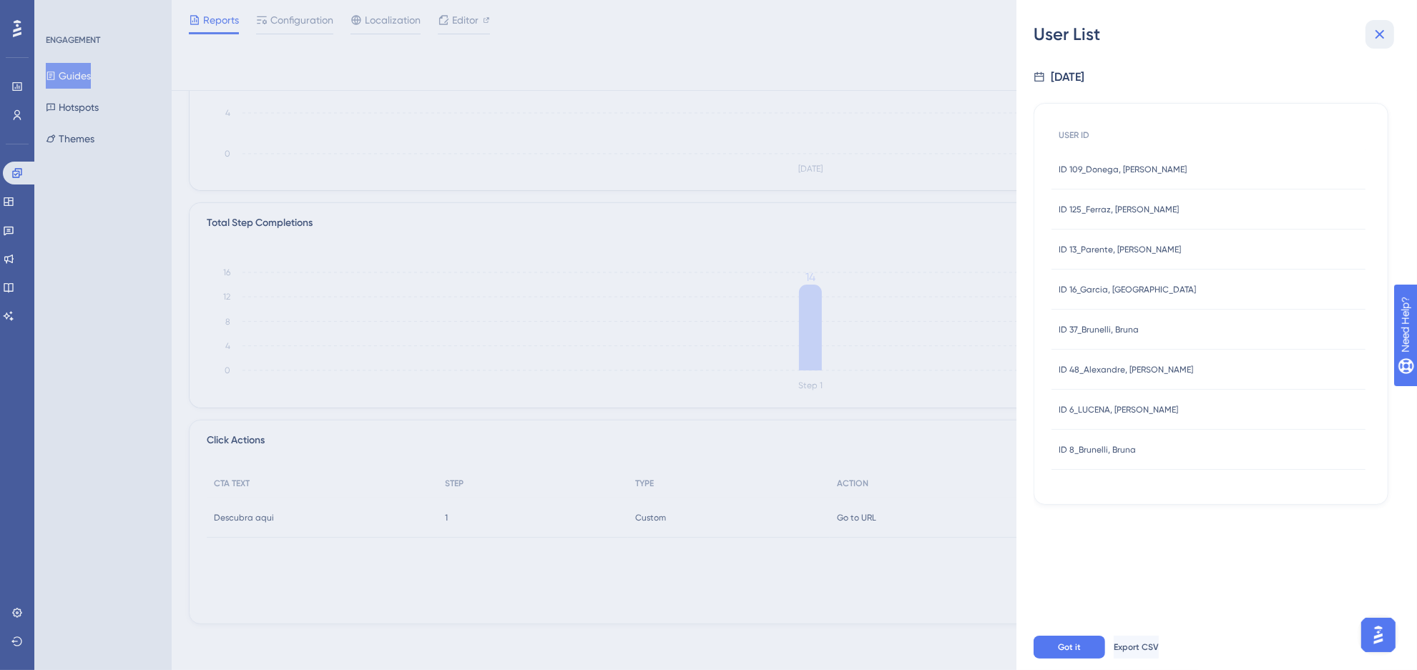
drag, startPoint x: 1374, startPoint y: 25, endPoint x: 781, endPoint y: 527, distance: 776.9
click at [1374, 26] on icon at bounding box center [1379, 34] width 17 height 17
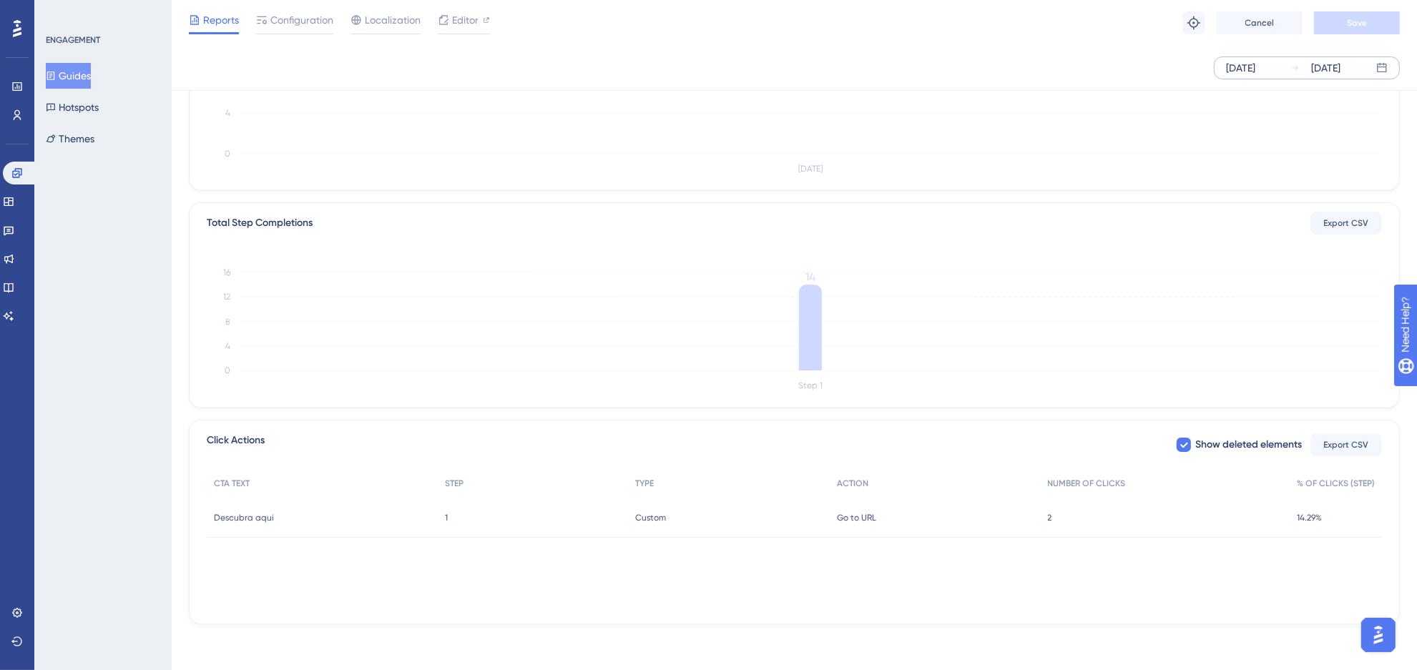
click at [991, 506] on div "Go to URL Go to URL" at bounding box center [935, 518] width 210 height 40
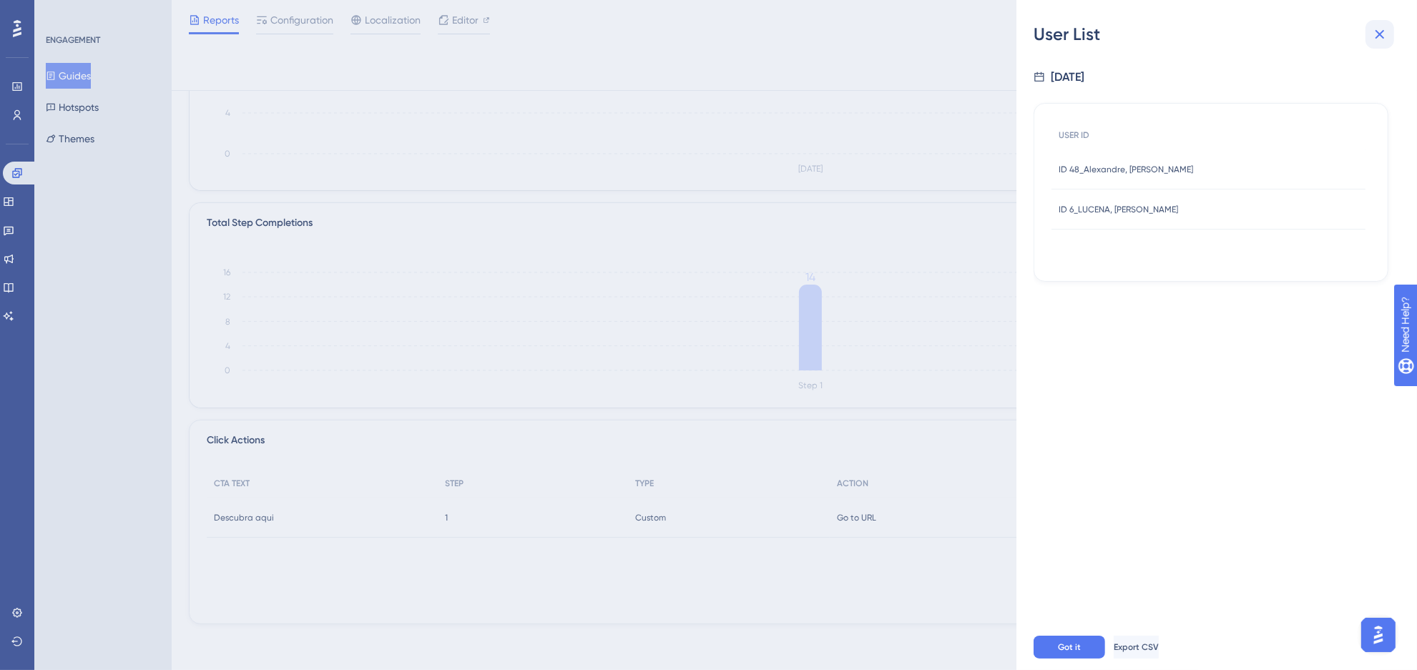
click at [1380, 39] on icon at bounding box center [1379, 34] width 17 height 17
